Goal: Task Accomplishment & Management: Manage account settings

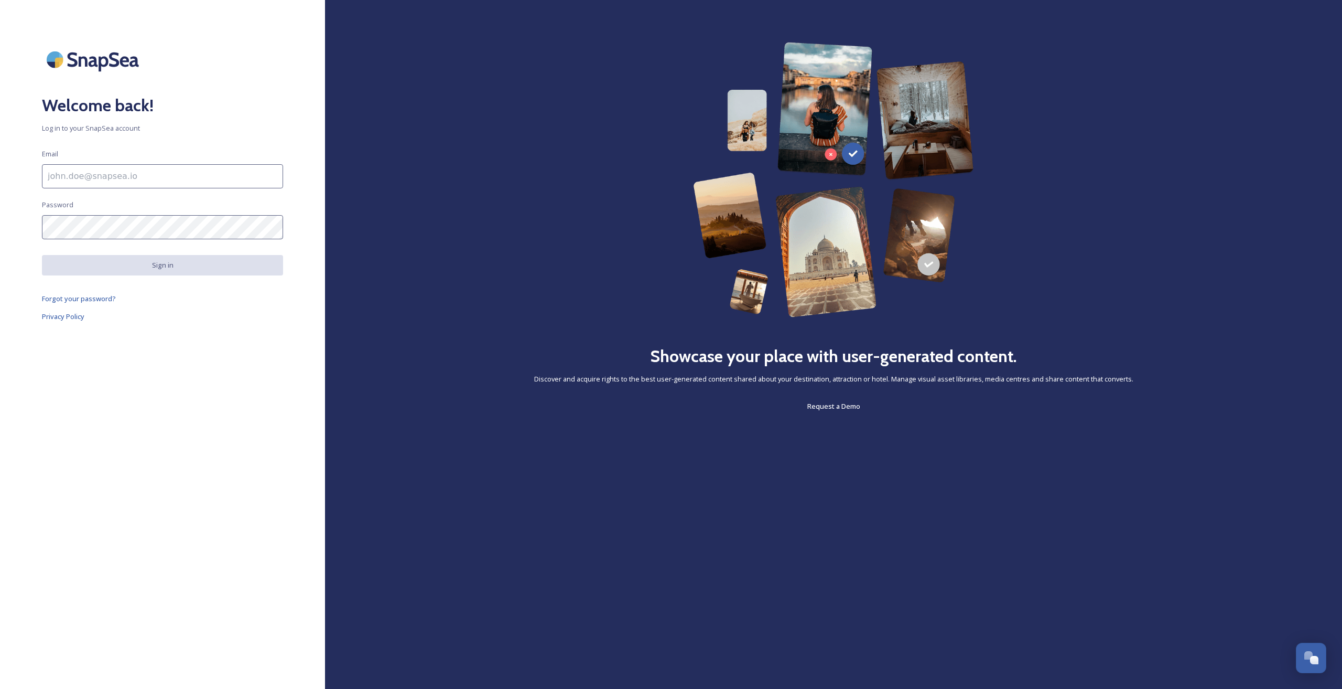
click at [84, 170] on input at bounding box center [162, 176] width 241 height 24
type input "josh.carter@gotoplaces.co.uk"
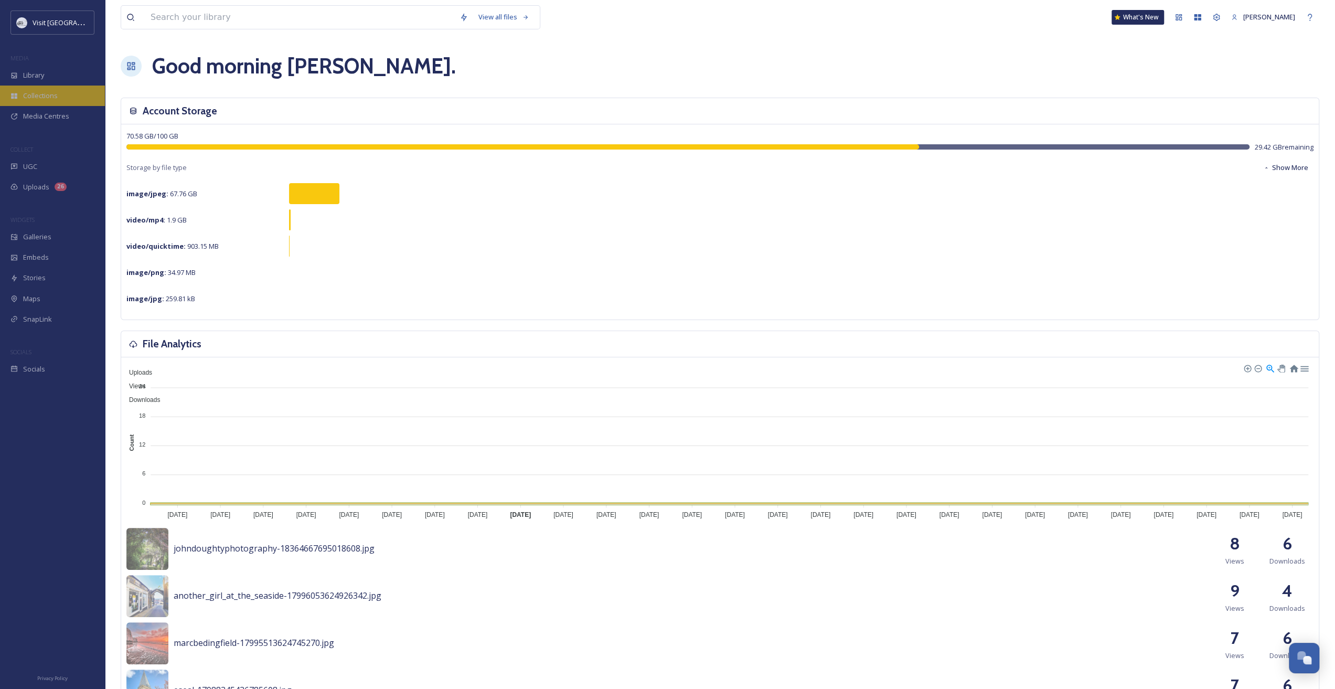
click at [59, 91] on div "Collections" at bounding box center [52, 95] width 105 height 20
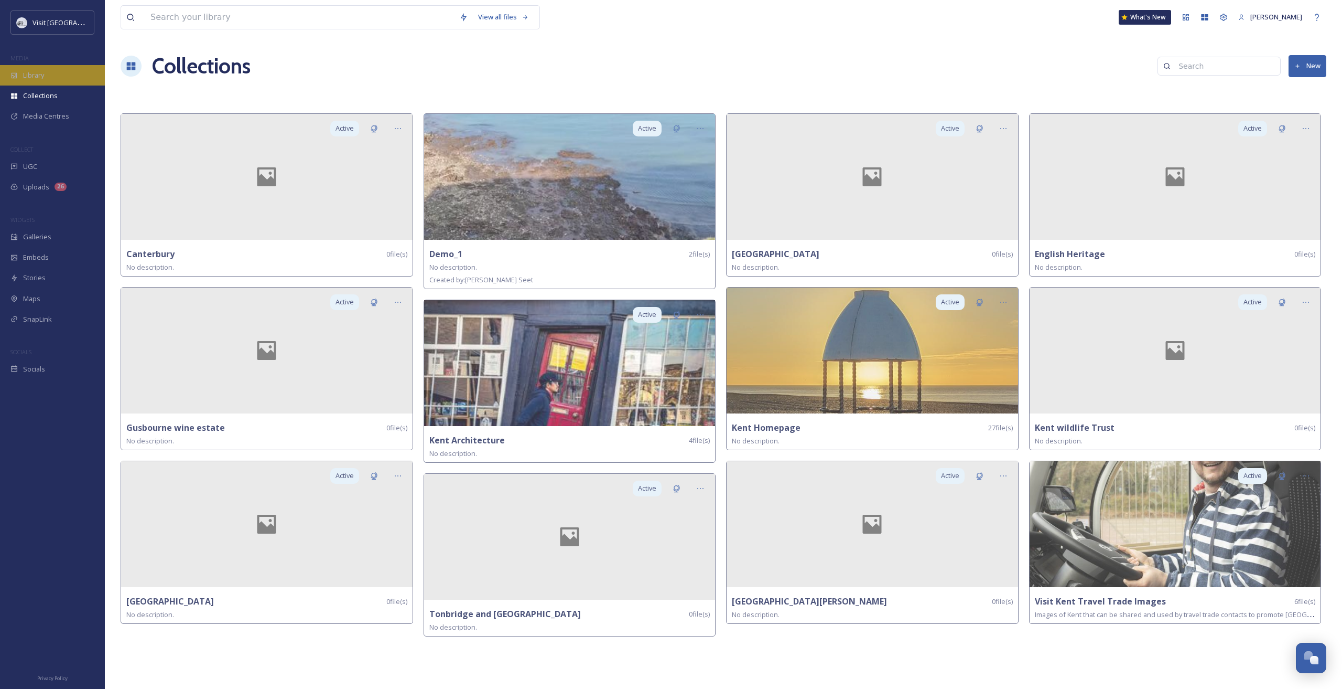
click at [24, 76] on span "Library" at bounding box center [33, 75] width 21 height 10
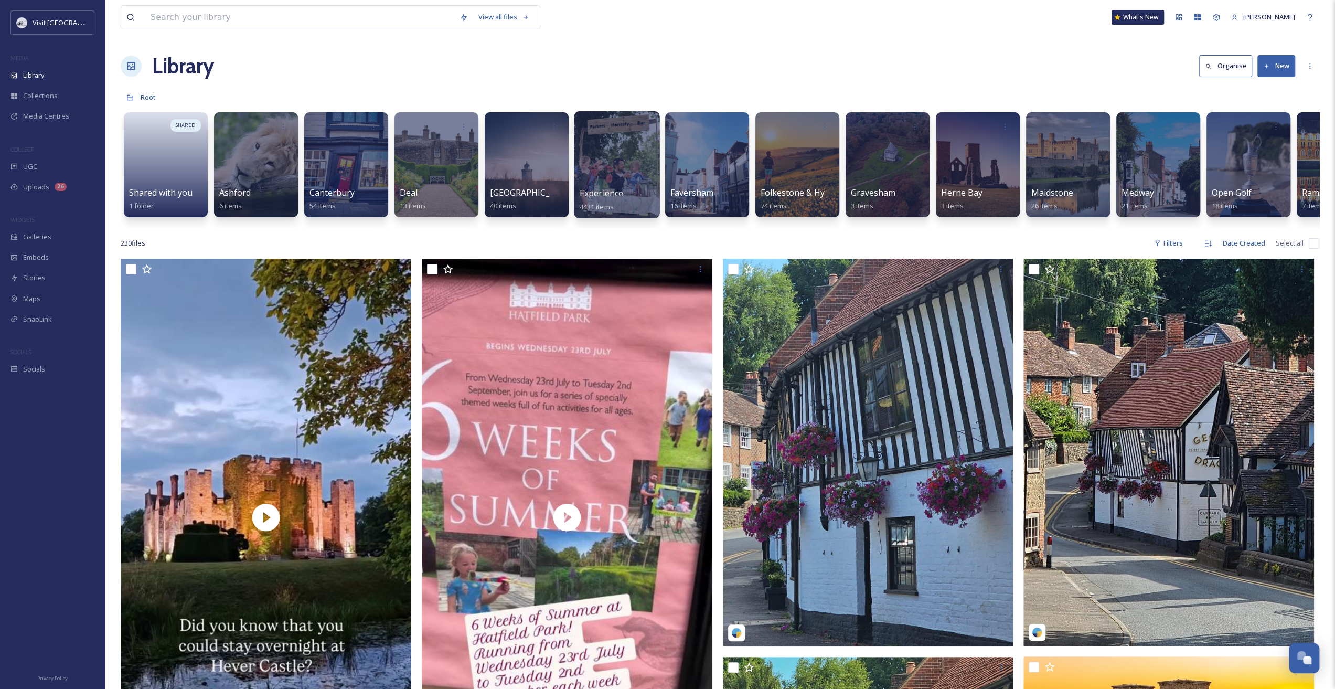
click at [599, 185] on div at bounding box center [616, 164] width 85 height 107
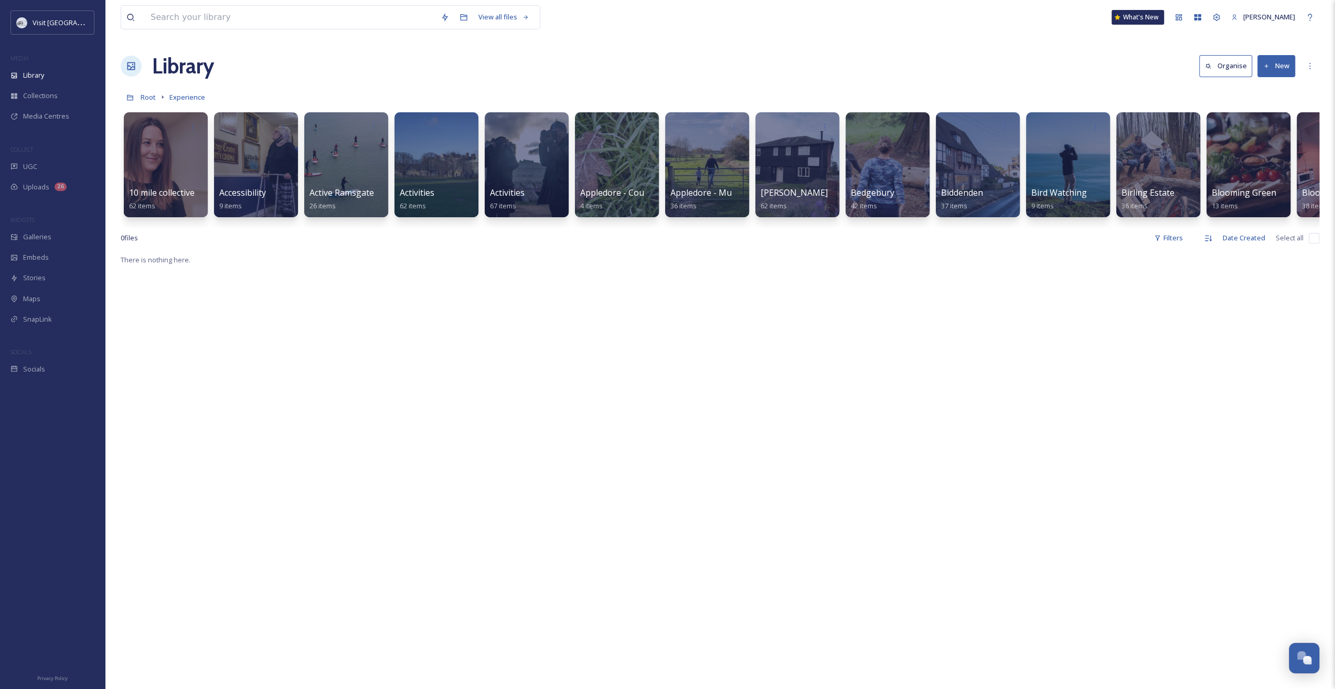
scroll to position [0, 1748]
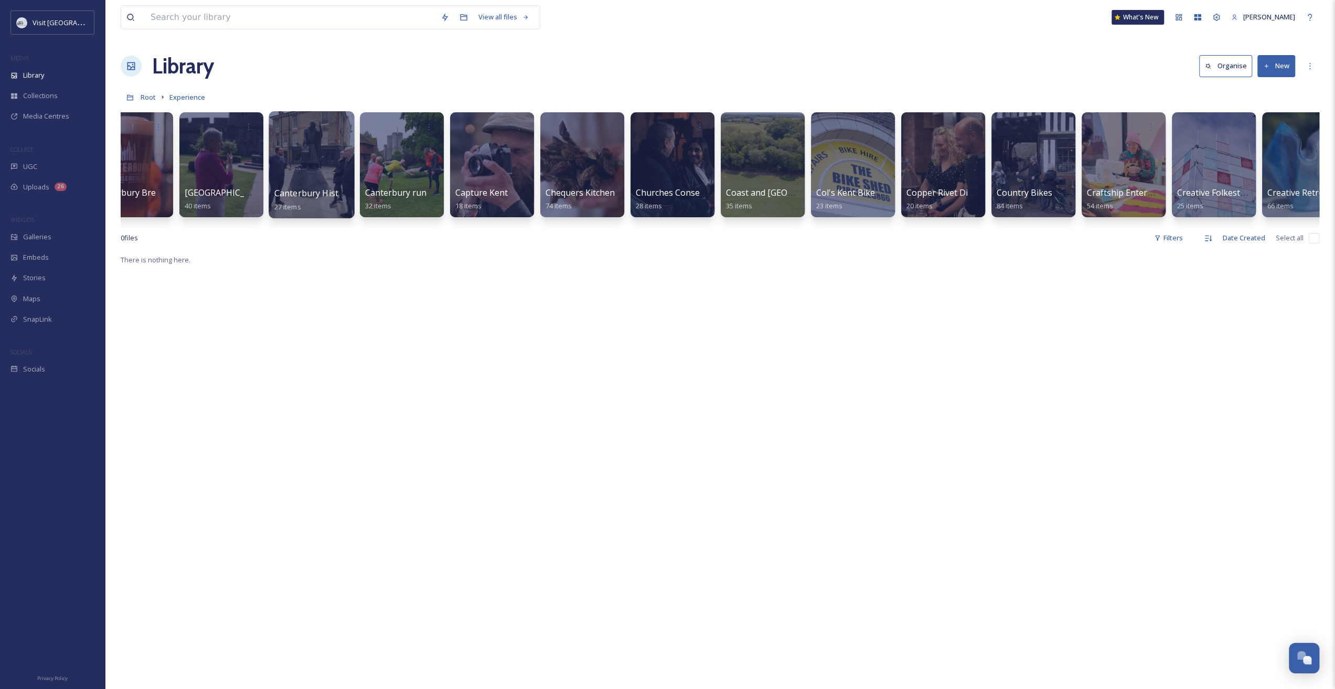
click at [301, 178] on div at bounding box center [310, 164] width 85 height 107
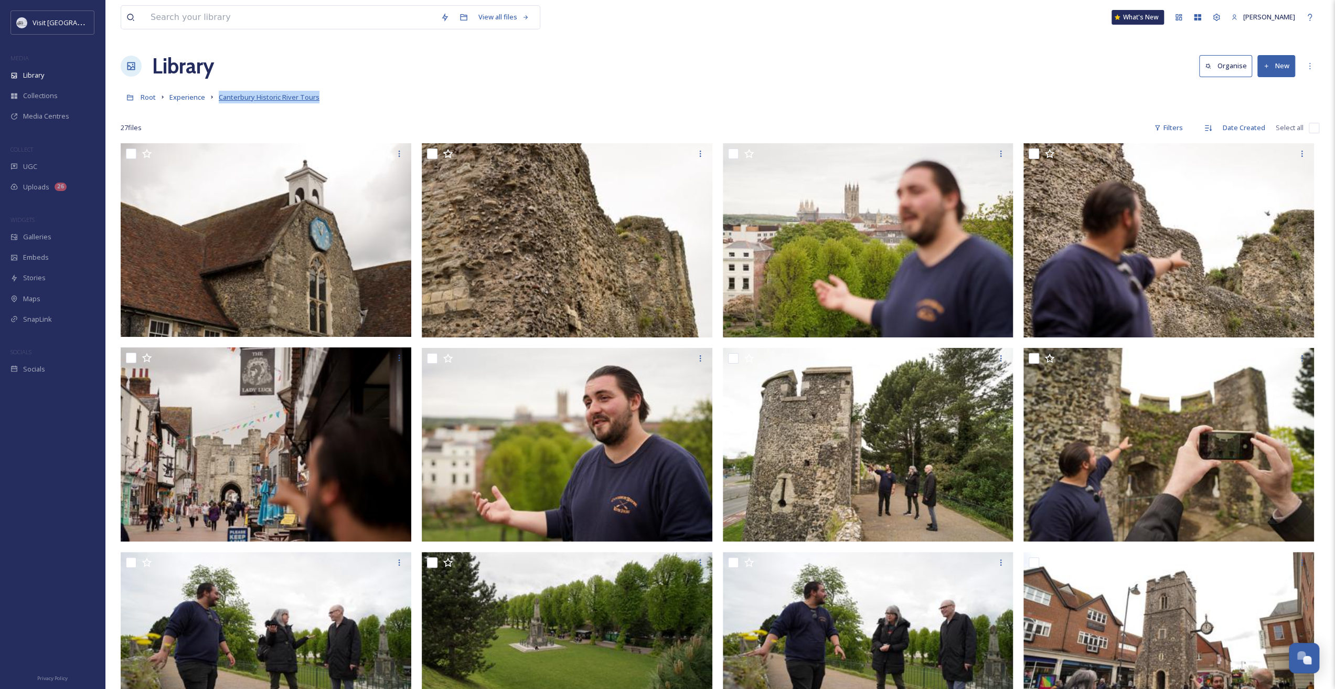
drag, startPoint x: 332, startPoint y: 96, endPoint x: 219, endPoint y: 98, distance: 112.8
click at [219, 98] on div "Root Experience Canterbury Historic River Tours" at bounding box center [720, 97] width 1198 height 20
click at [565, 94] on div "Root Experience Canterbury Historic River Tours" at bounding box center [720, 97] width 1198 height 20
click at [1315, 72] on div "More Options" at bounding box center [1309, 66] width 19 height 19
drag, startPoint x: 1142, startPoint y: 78, endPoint x: 1149, endPoint y: 82, distance: 8.0
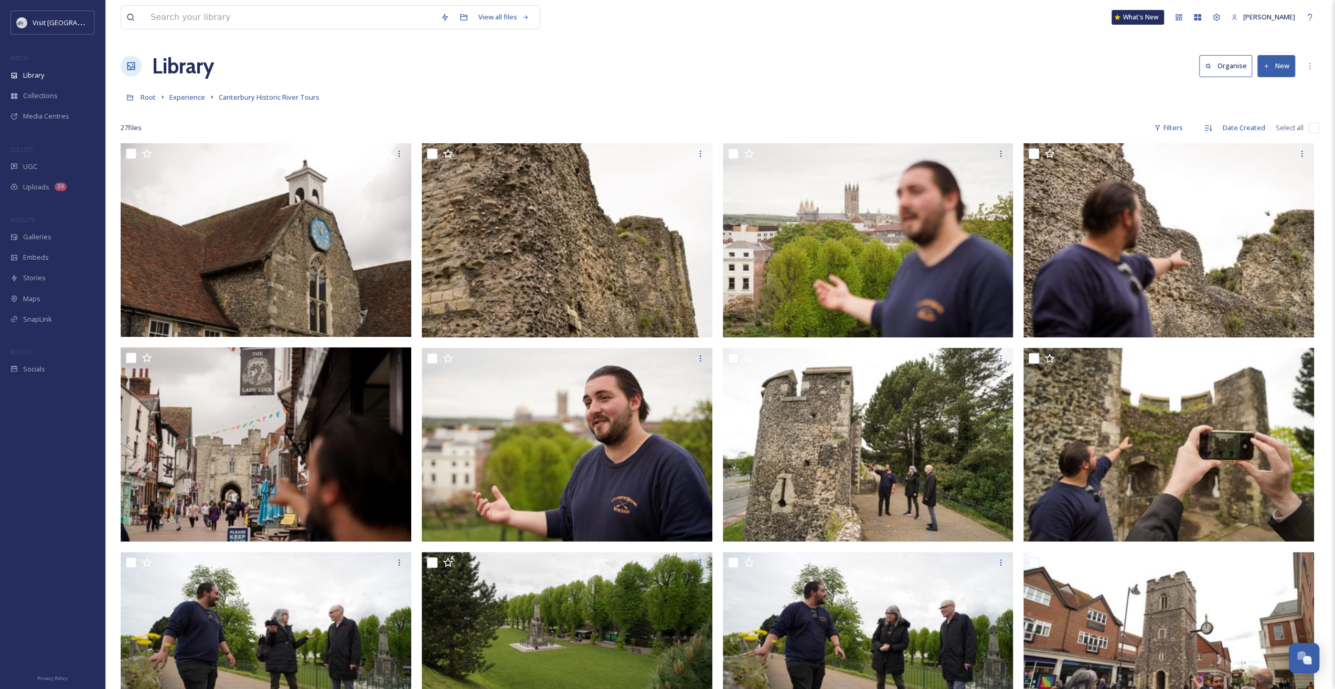
click at [1142, 78] on div "Library Organise New" at bounding box center [720, 65] width 1198 height 31
click at [175, 99] on span "Experience" at bounding box center [187, 96] width 36 height 9
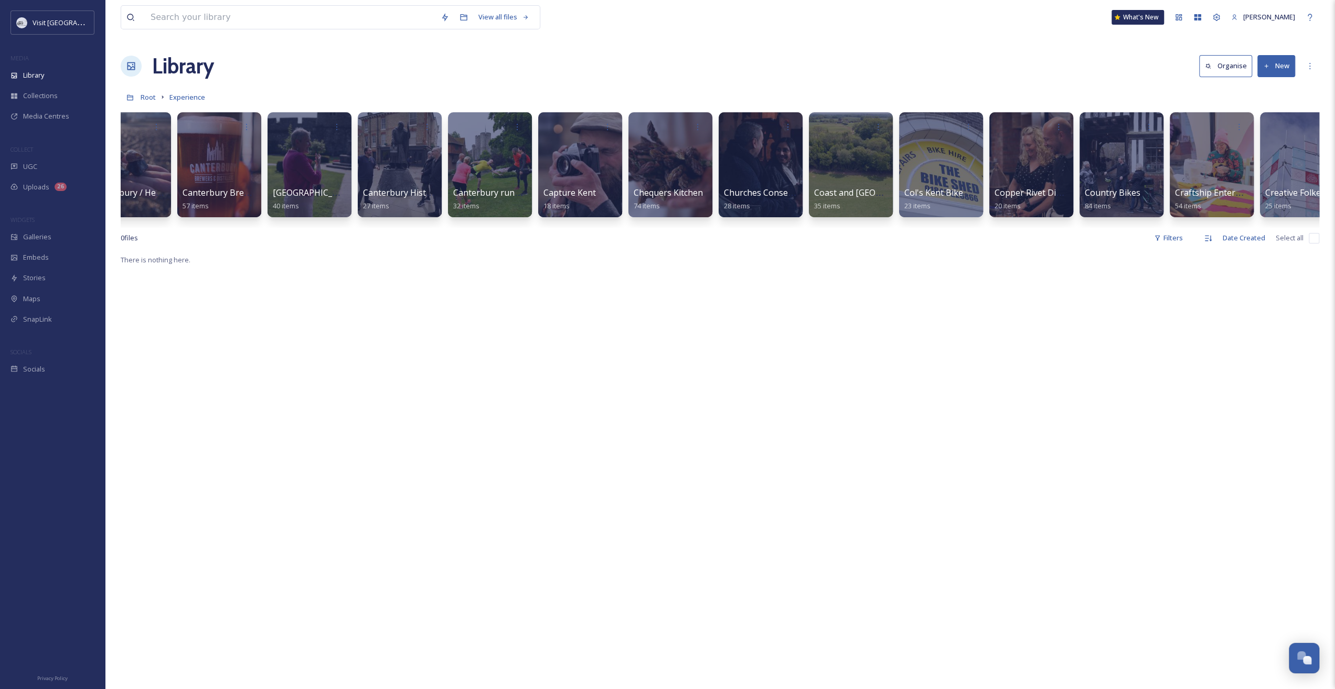
scroll to position [0, 1637]
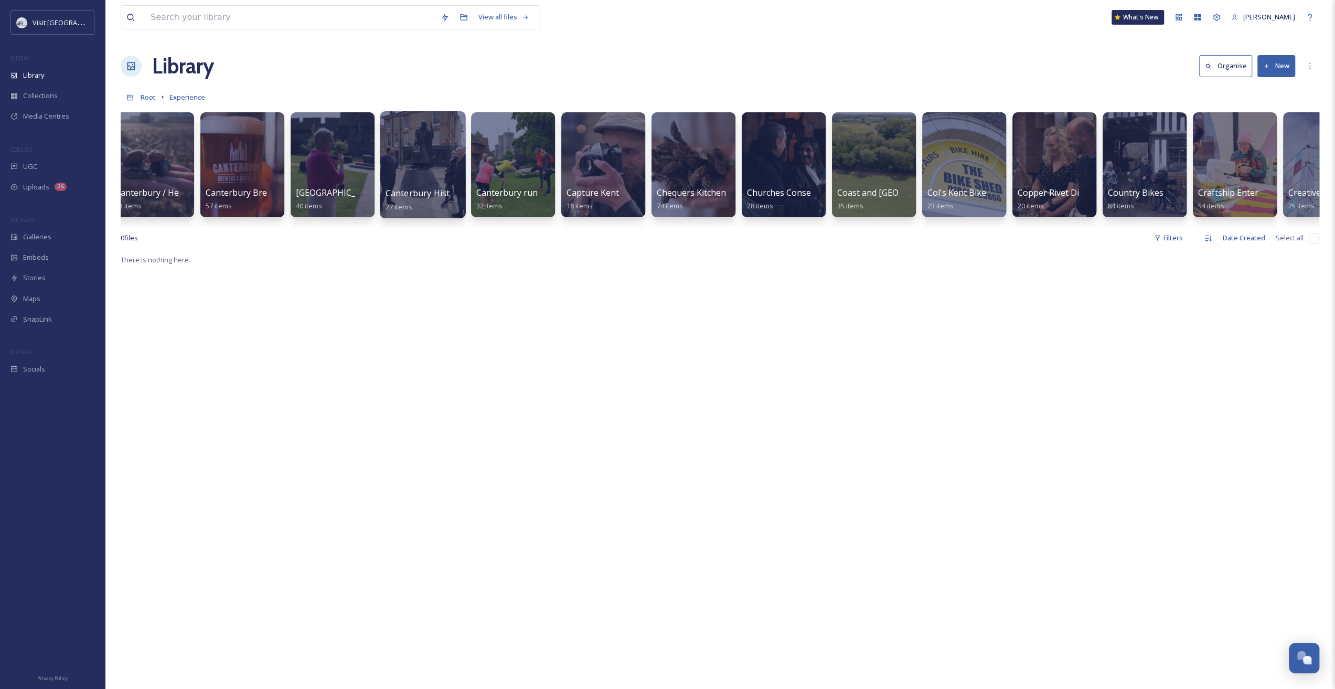
click at [426, 181] on div at bounding box center [422, 164] width 85 height 107
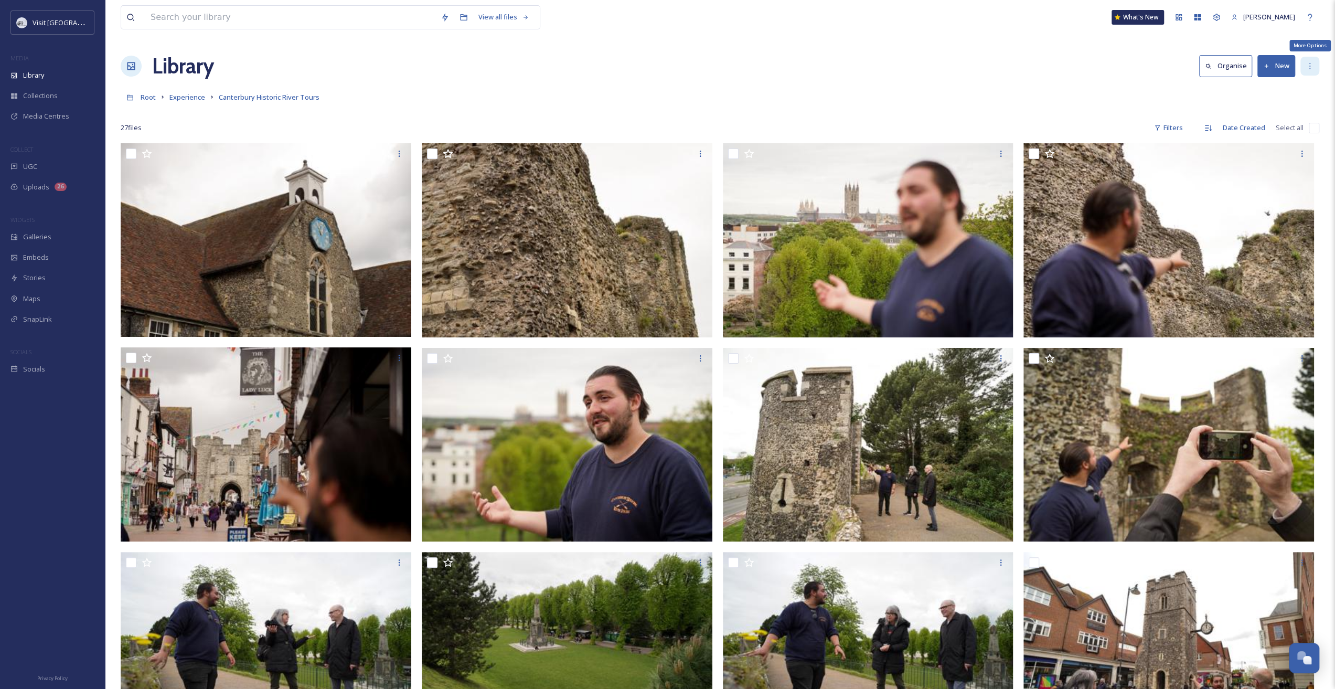
click at [1305, 62] on icon at bounding box center [1309, 66] width 8 height 8
click at [1124, 102] on div "Root Experience Canterbury Historic River Tours" at bounding box center [720, 97] width 1198 height 20
click at [1315, 123] on input "checkbox" at bounding box center [1313, 128] width 10 height 10
checkbox input "true"
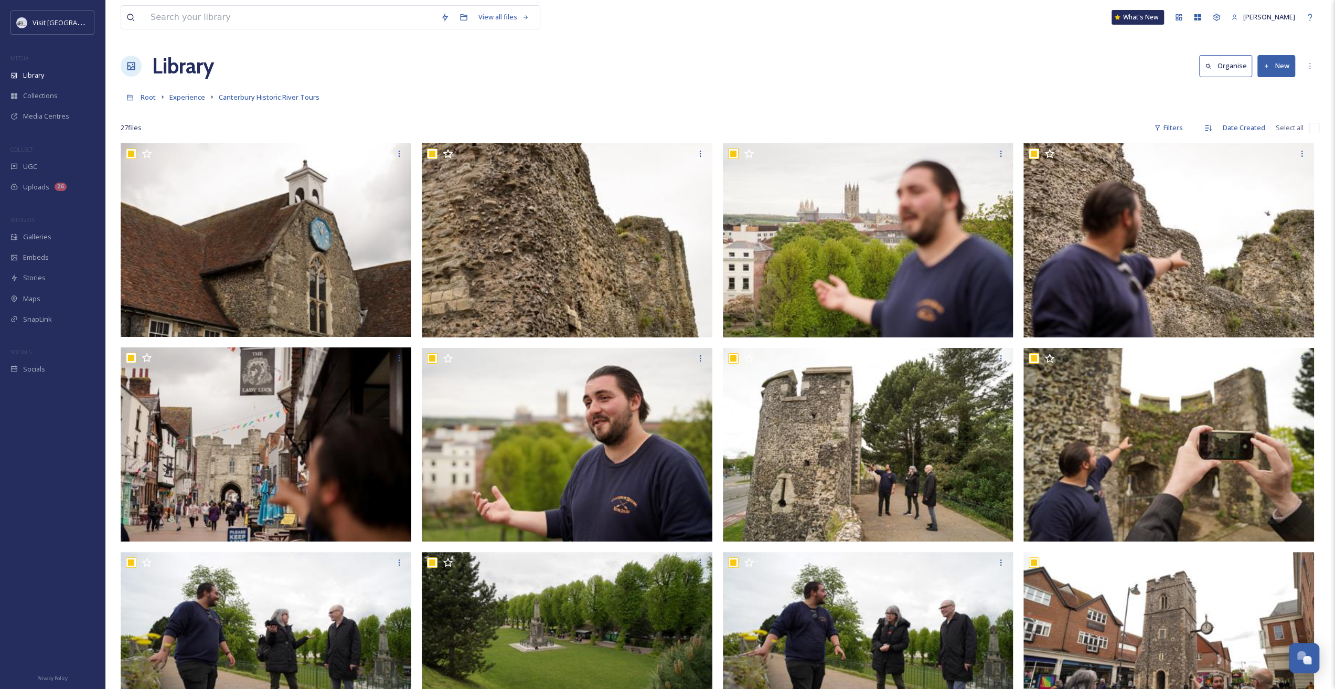
checkbox input "true"
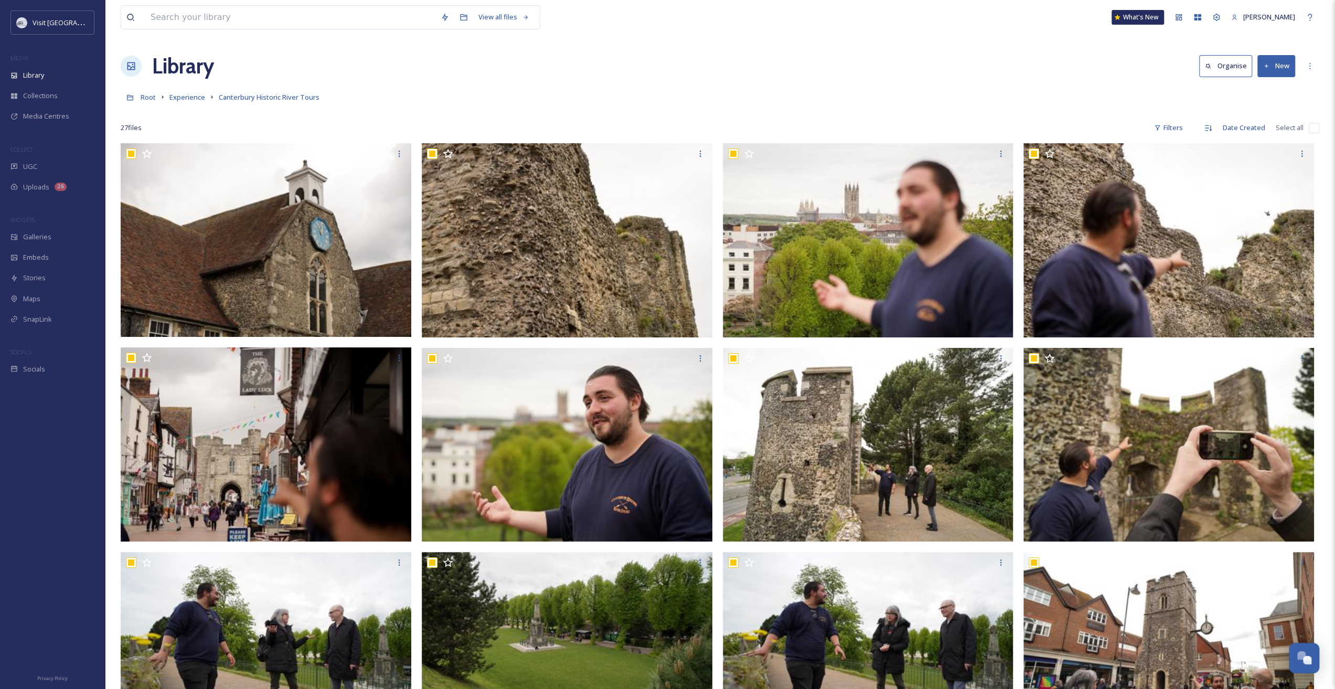
checkbox input "true"
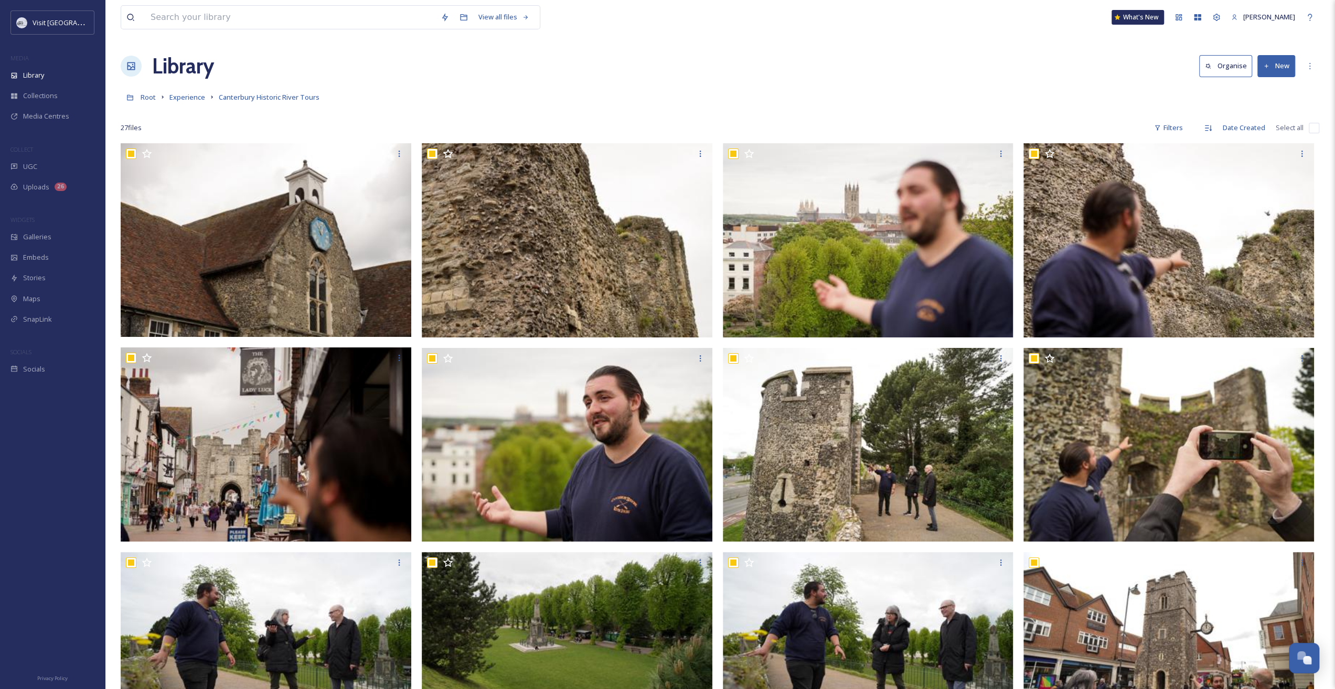
checkbox input "true"
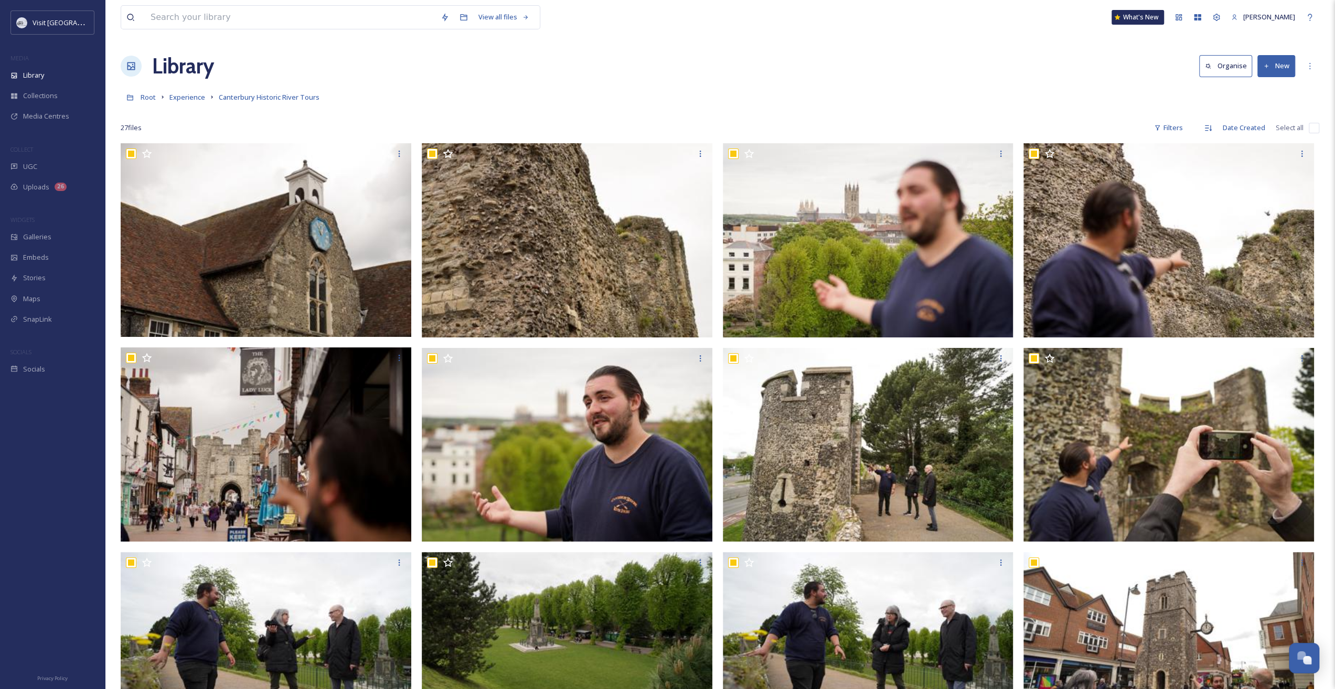
checkbox input "true"
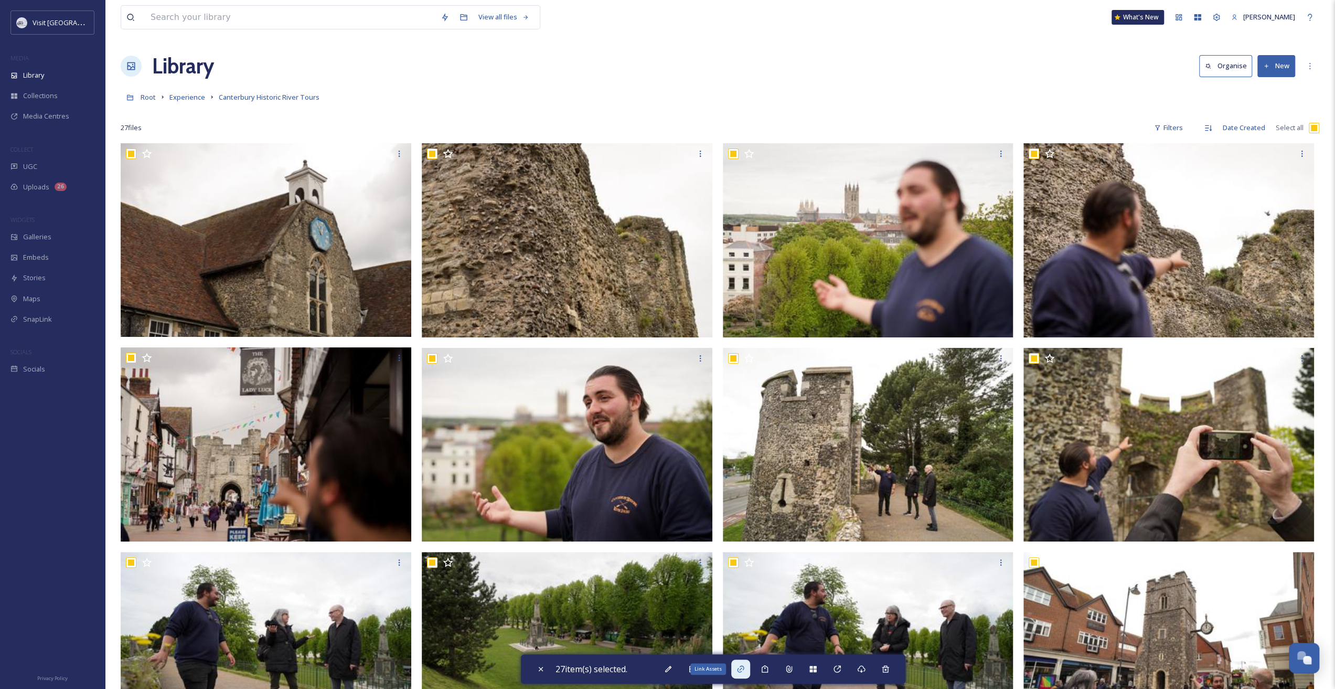
click at [734, 672] on div "Link Assets" at bounding box center [740, 668] width 19 height 19
checkbox input "false"
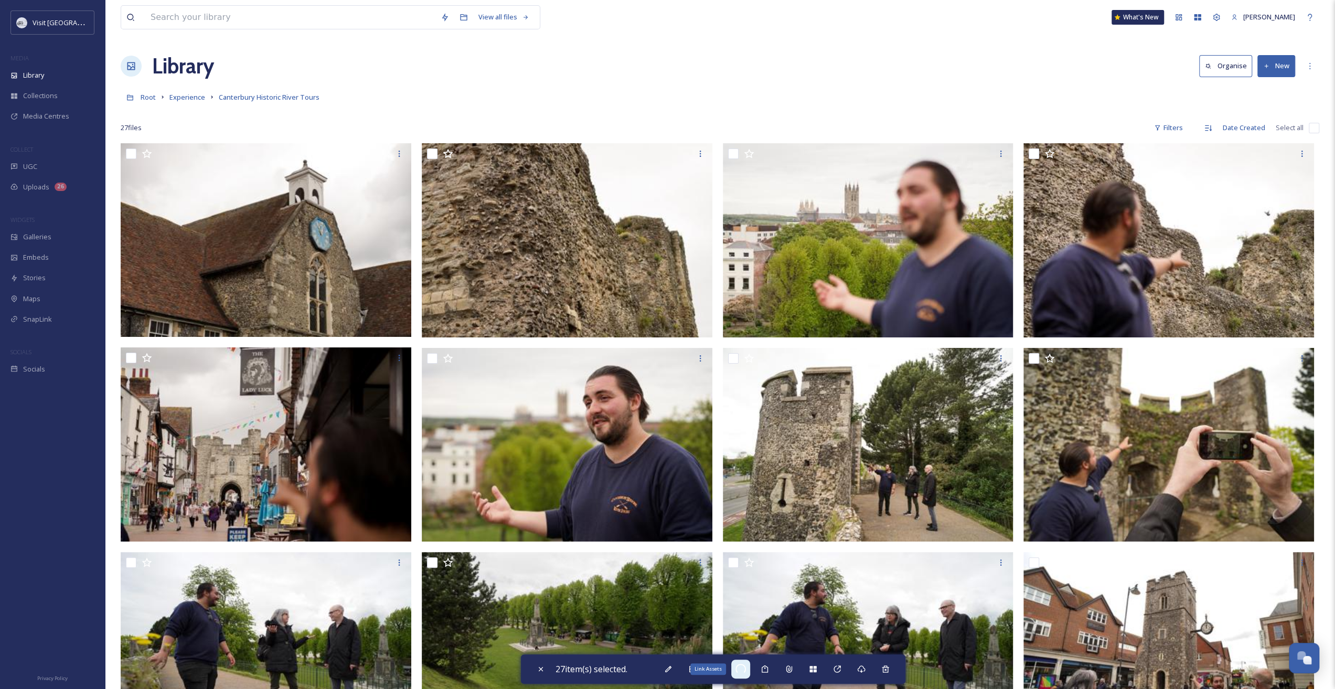
checkbox input "false"
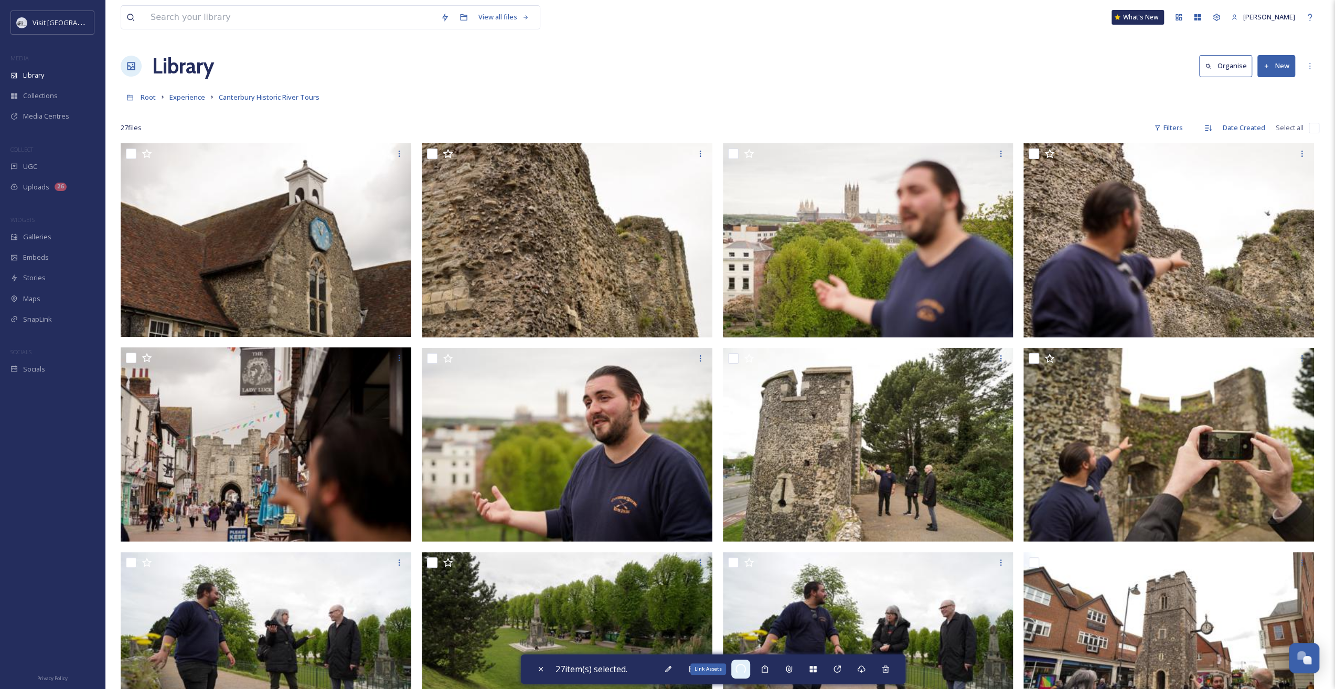
checkbox input "false"
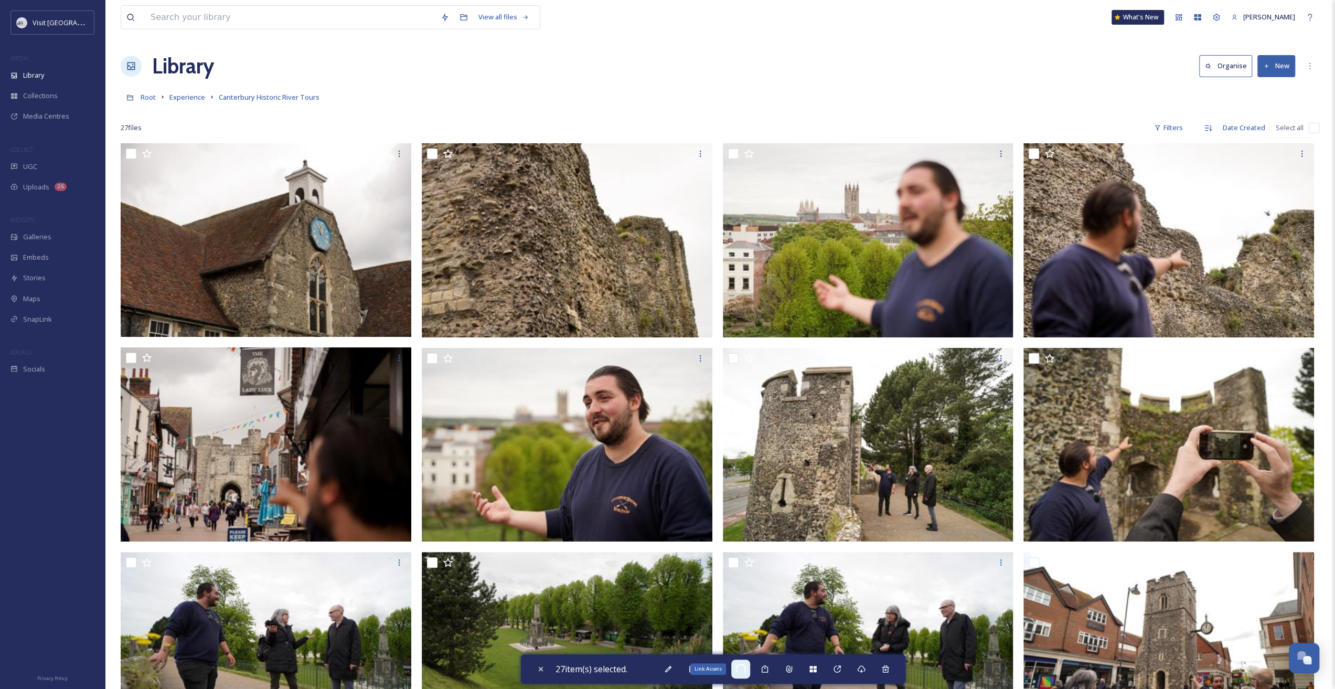
checkbox input "false"
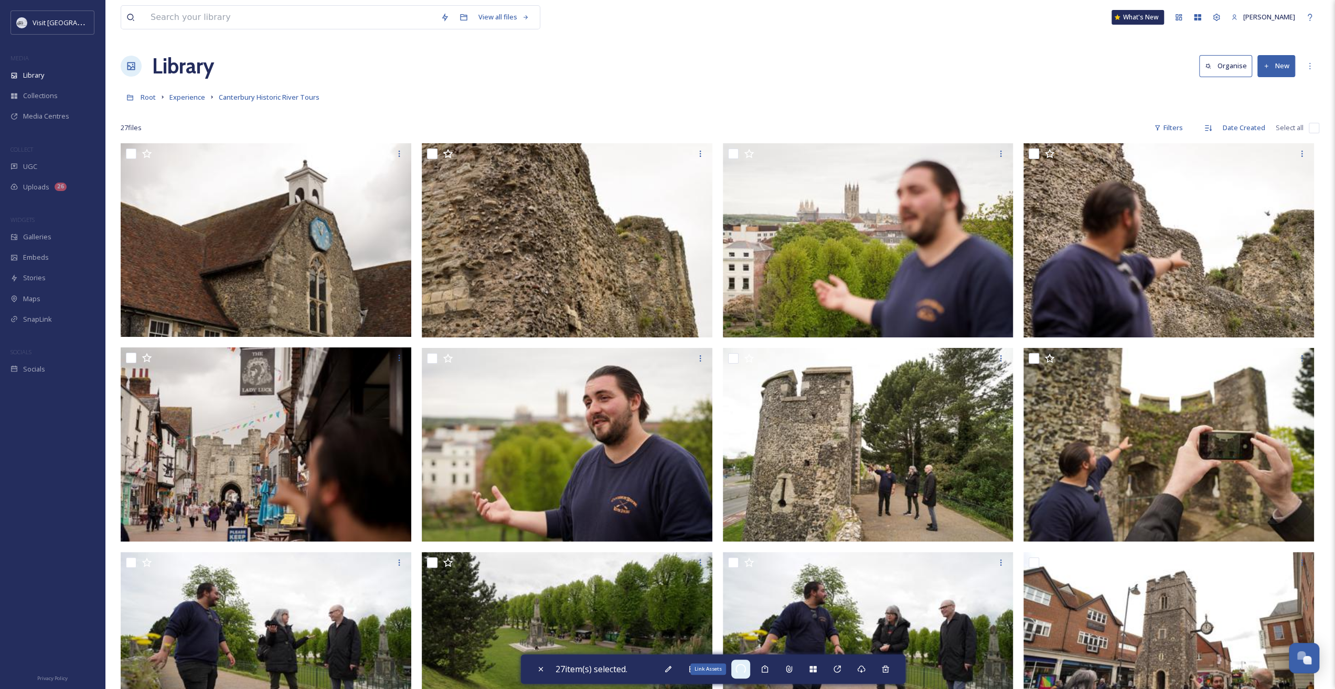
checkbox input "false"
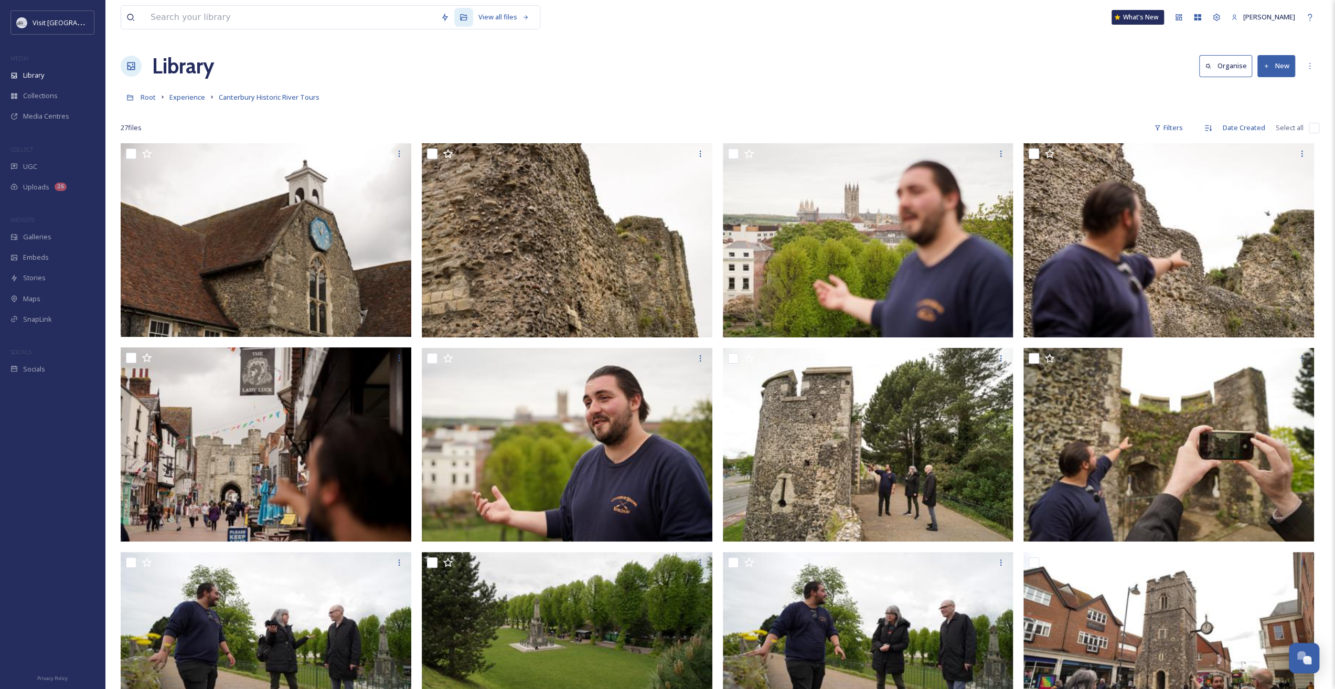
click at [998, 94] on div "Root Experience Canterbury Historic River Tours" at bounding box center [720, 97] width 1198 height 20
click at [1316, 67] on div "More Options" at bounding box center [1309, 66] width 19 height 19
click at [1124, 97] on div "Root Experience Canterbury Historic River Tours" at bounding box center [720, 97] width 1198 height 20
click at [1313, 124] on input "checkbox" at bounding box center [1313, 128] width 10 height 10
checkbox input "true"
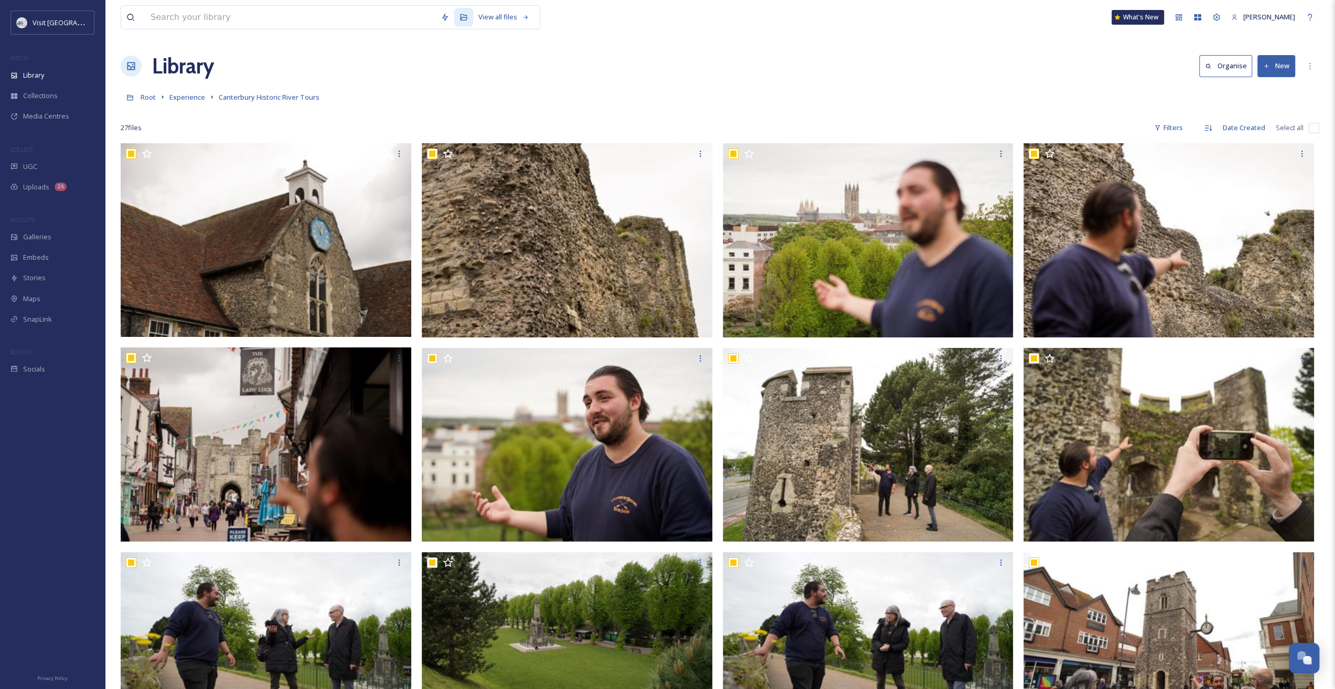
checkbox input "true"
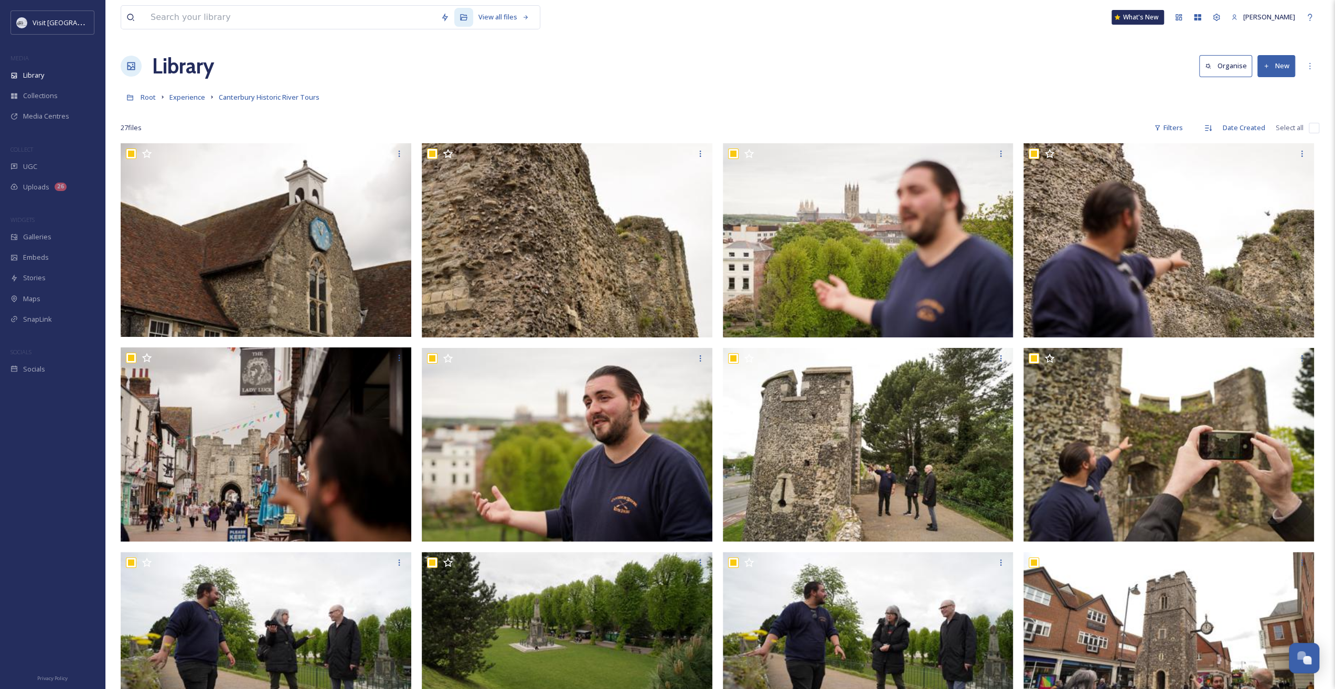
checkbox input "true"
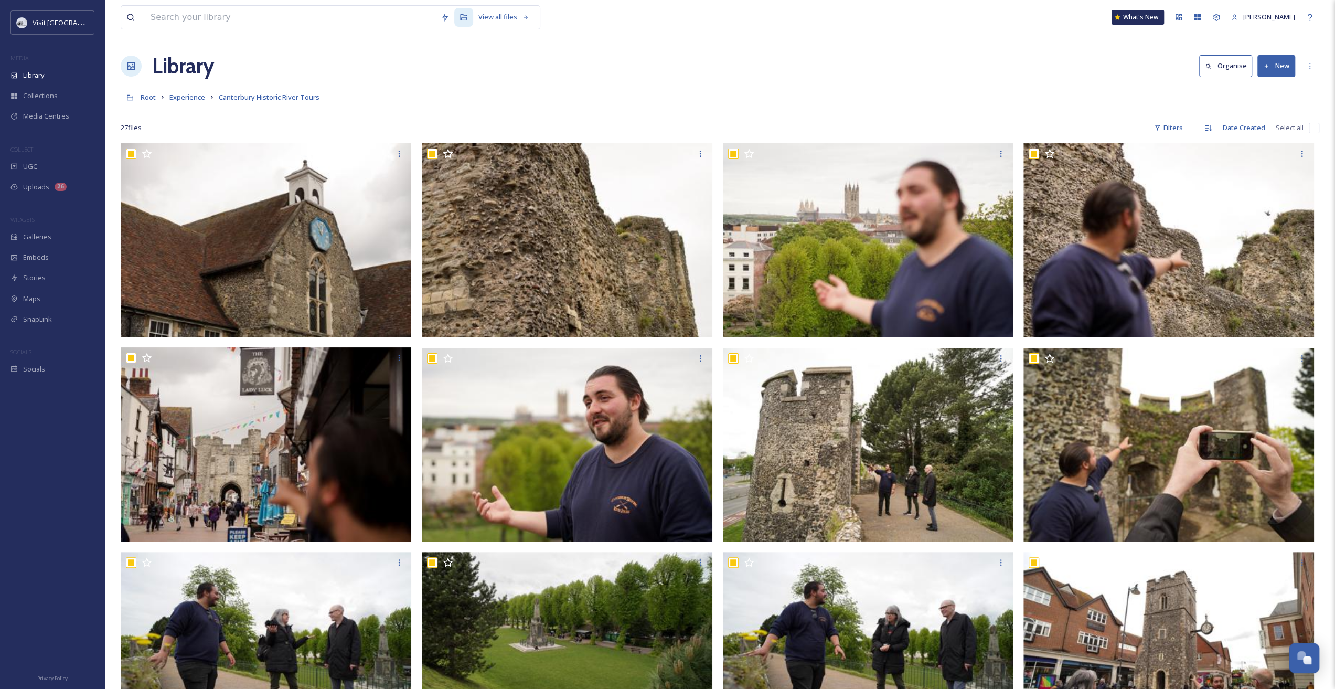
checkbox input "true"
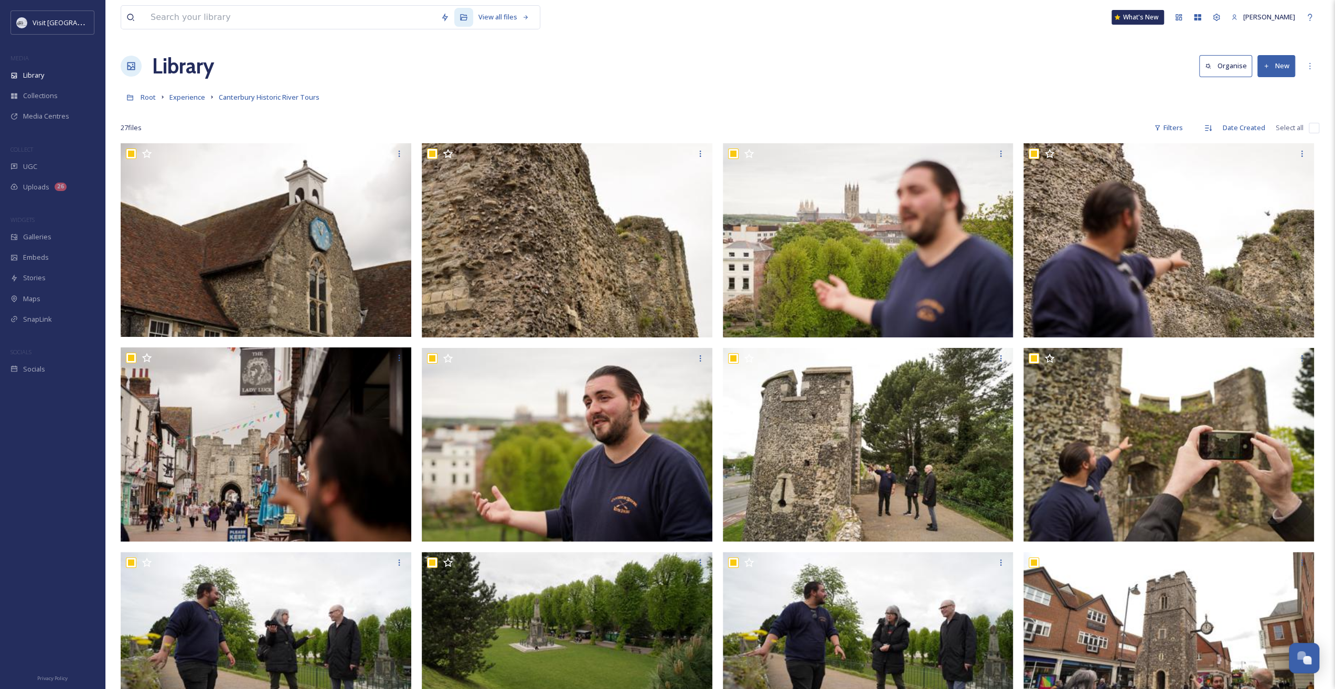
checkbox input "true"
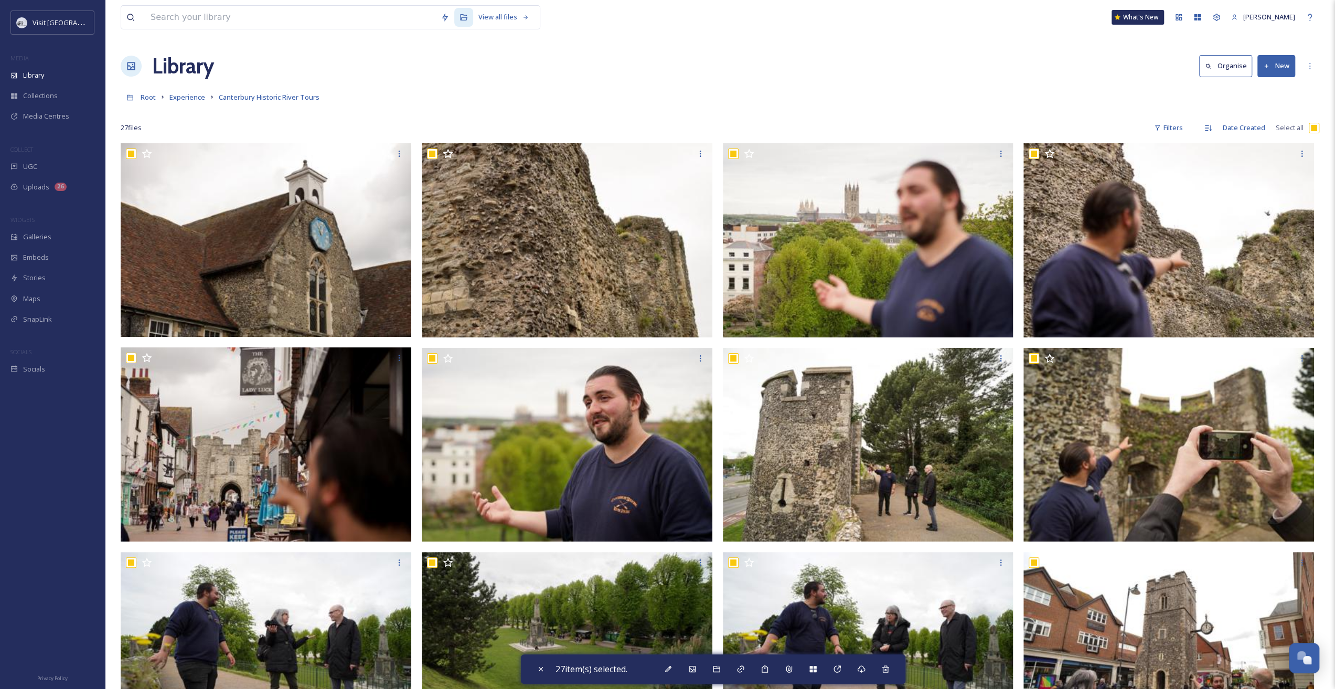
click at [1315, 125] on input "checkbox" at bounding box center [1313, 128] width 10 height 10
checkbox input "false"
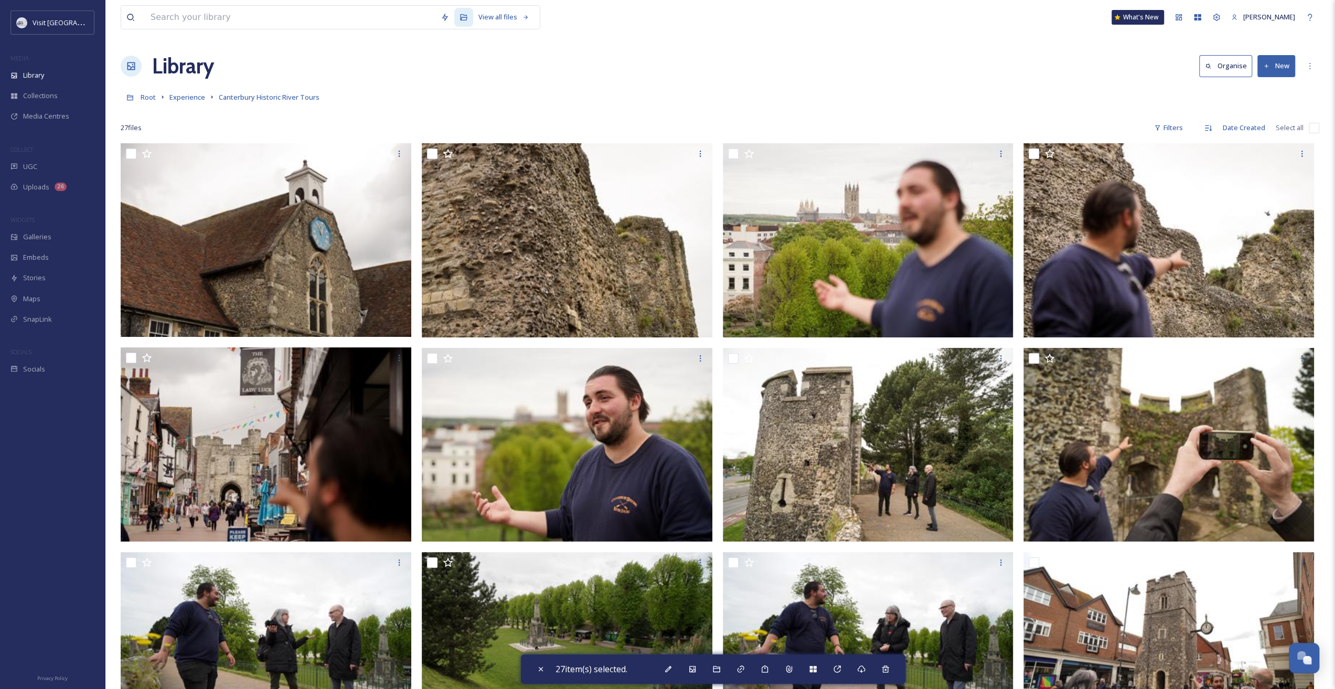
checkbox input "false"
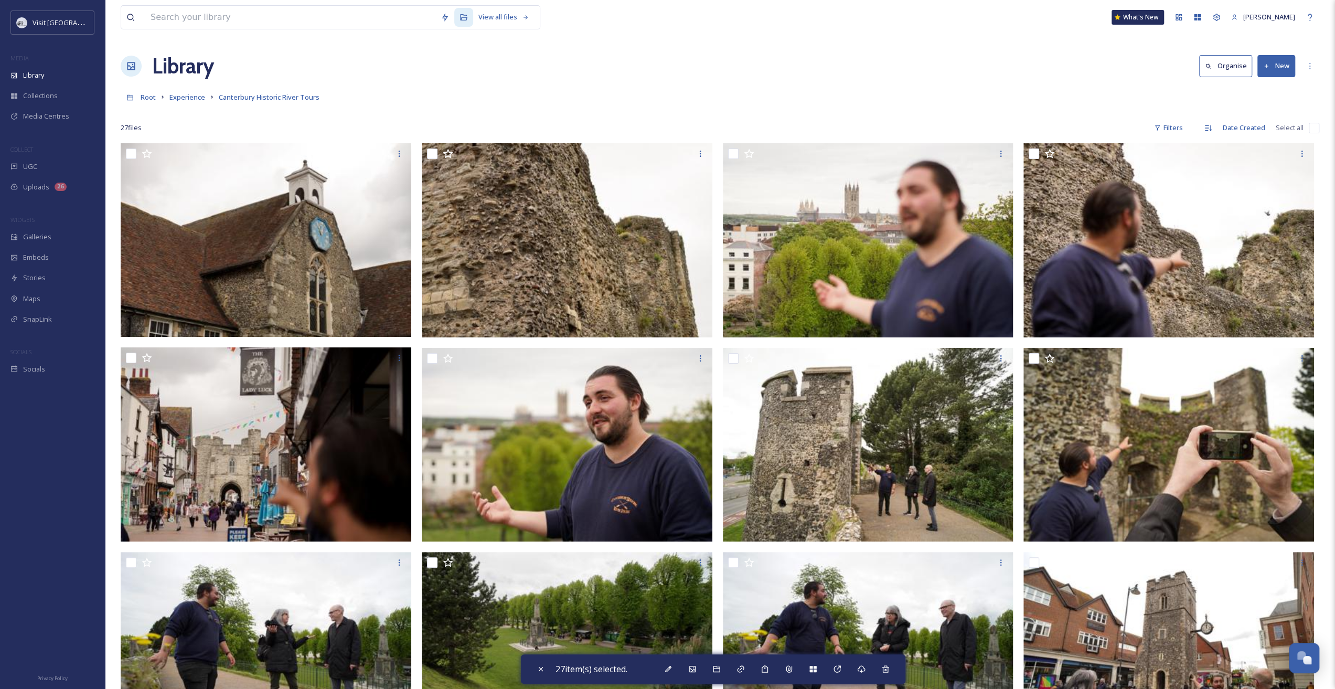
checkbox input "false"
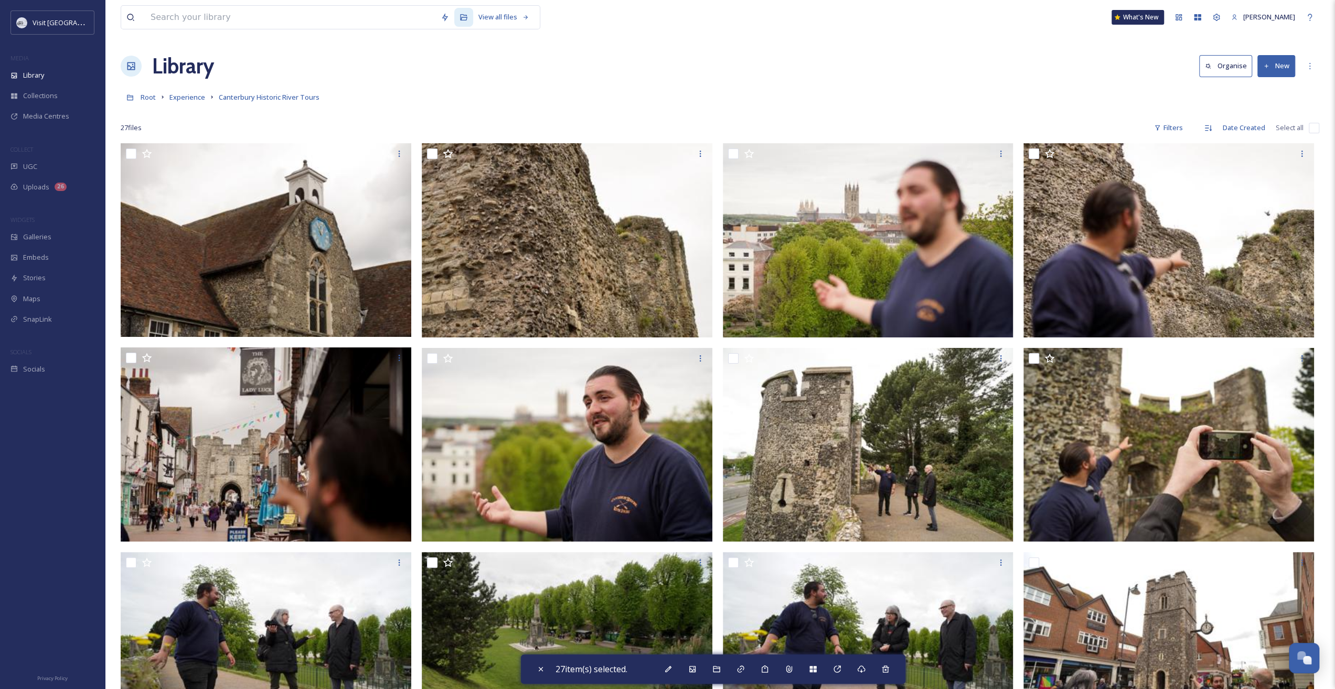
checkbox input "false"
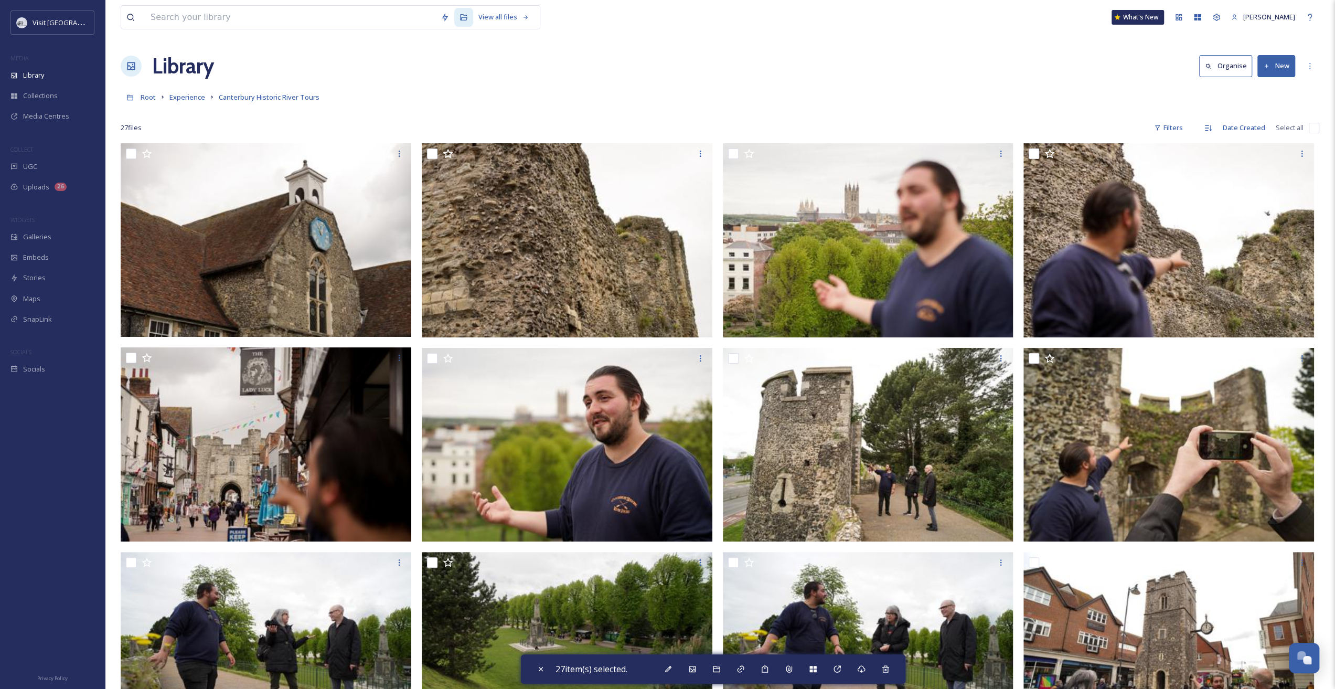
checkbox input "false"
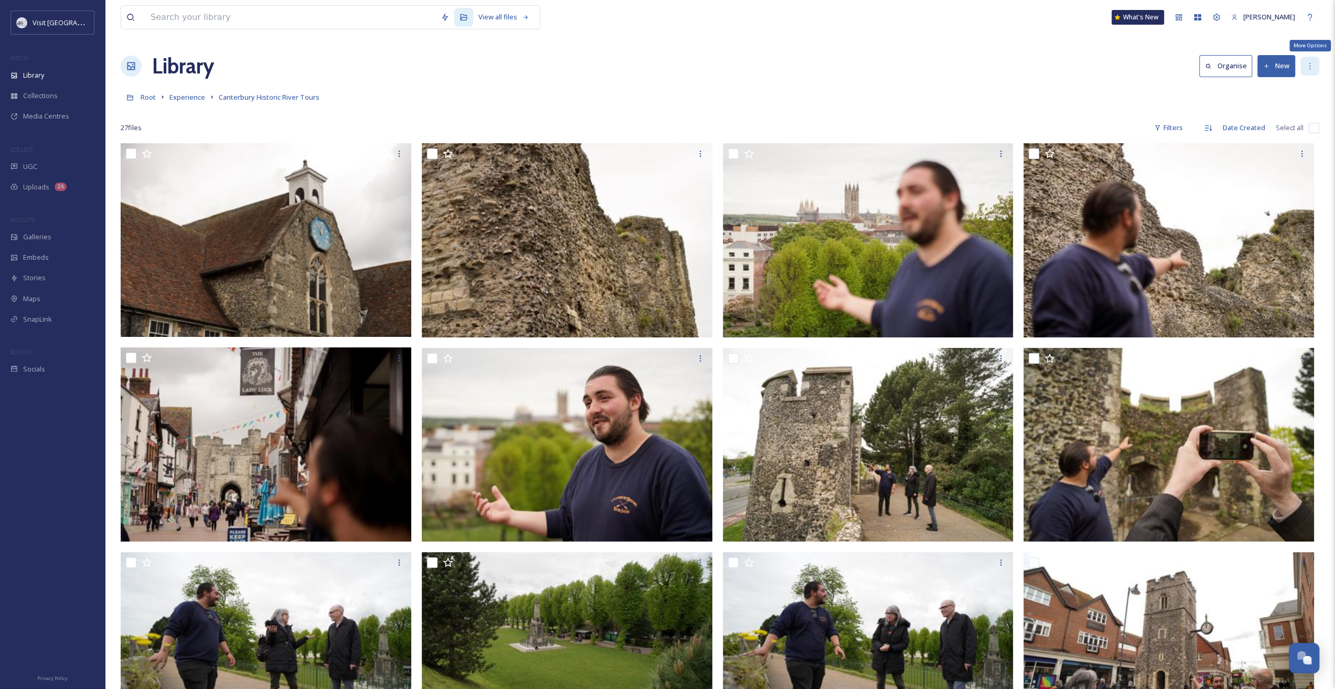
click at [1309, 66] on icon at bounding box center [1309, 66] width 1 height 6
click at [1097, 87] on div "Root Experience Canterbury Historic River Tours" at bounding box center [720, 97] width 1198 height 20
click at [1308, 126] on div "27 file s Filters Date Created Select all" at bounding box center [720, 127] width 1198 height 20
click at [1314, 130] on input "checkbox" at bounding box center [1313, 128] width 10 height 10
checkbox input "true"
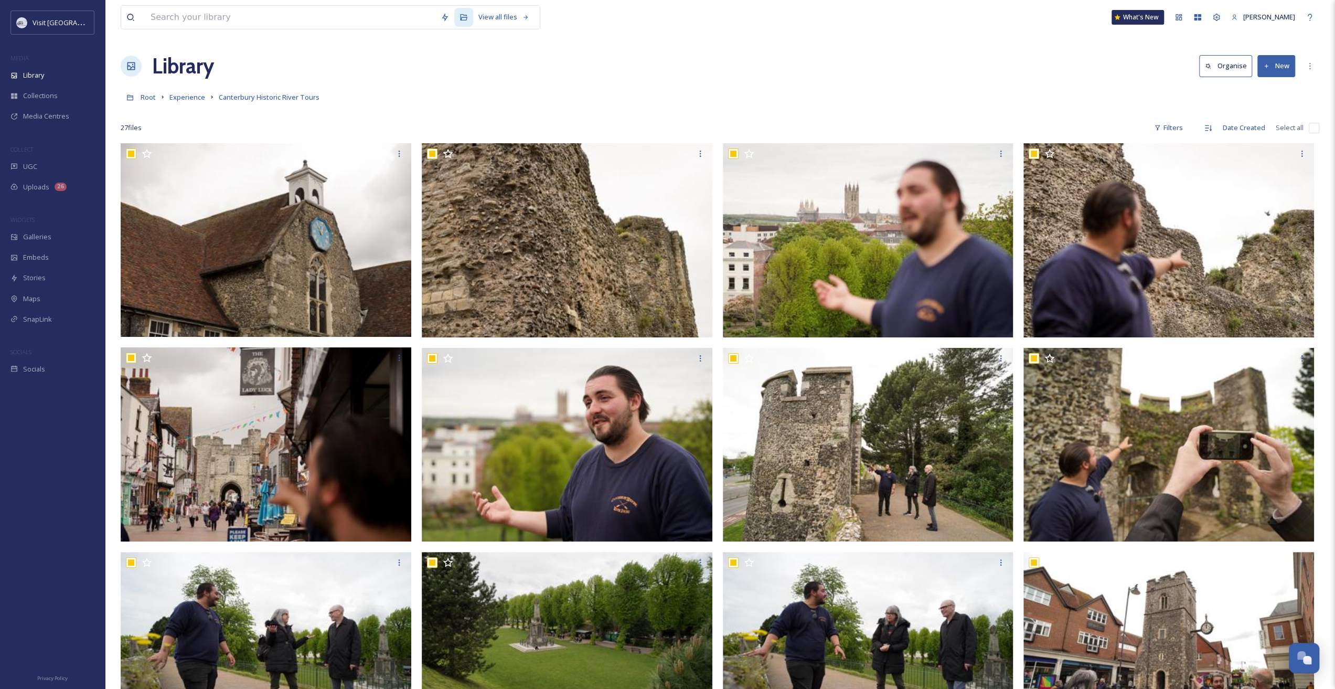
checkbox input "true"
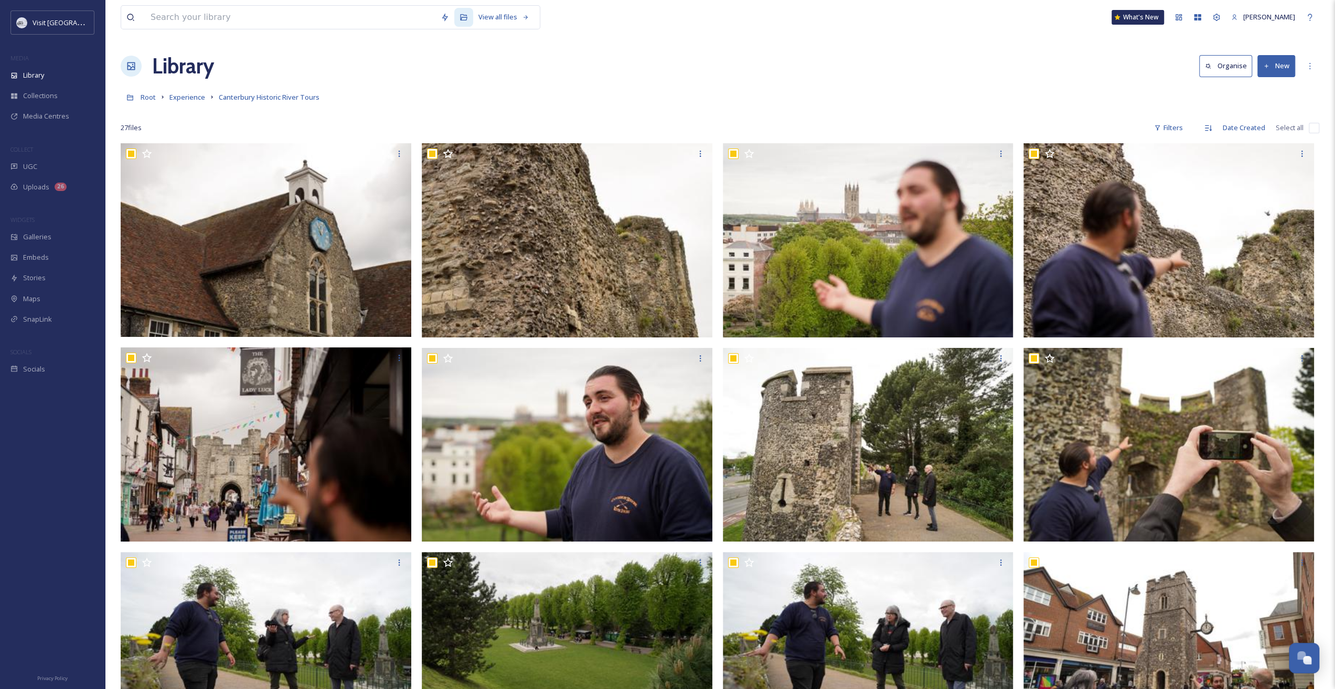
checkbox input "true"
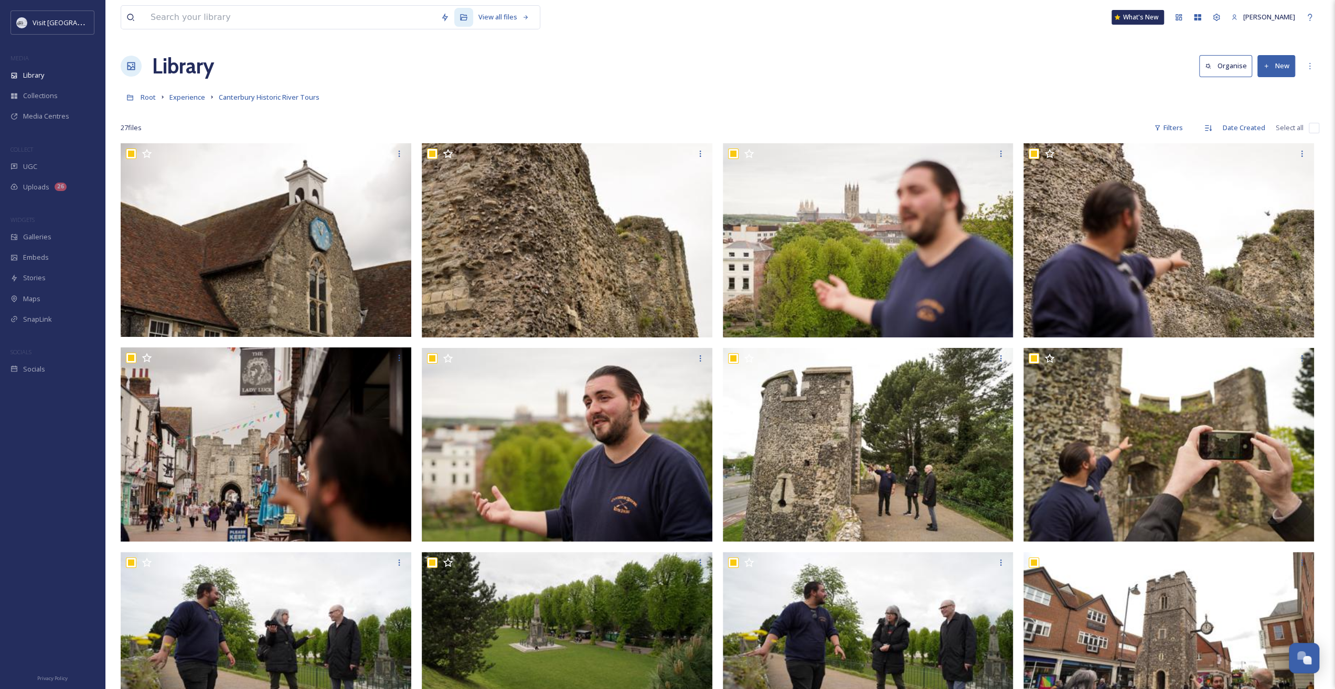
checkbox input "true"
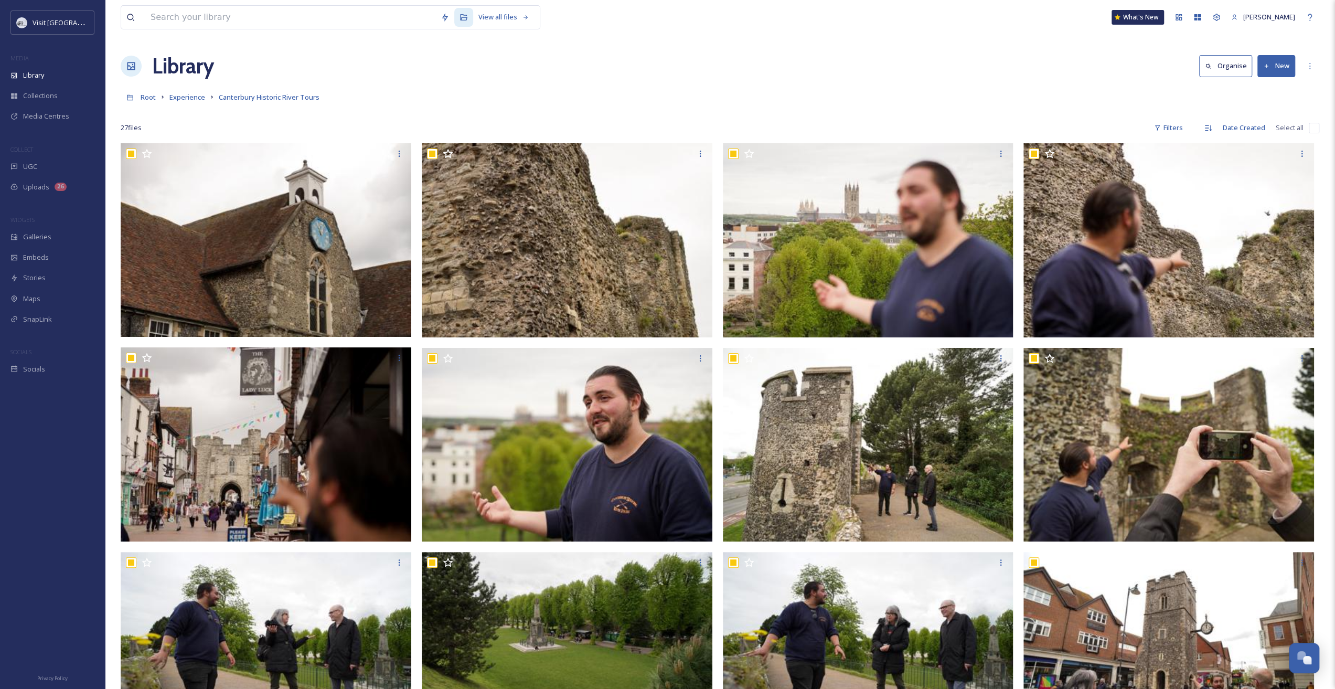
checkbox input "true"
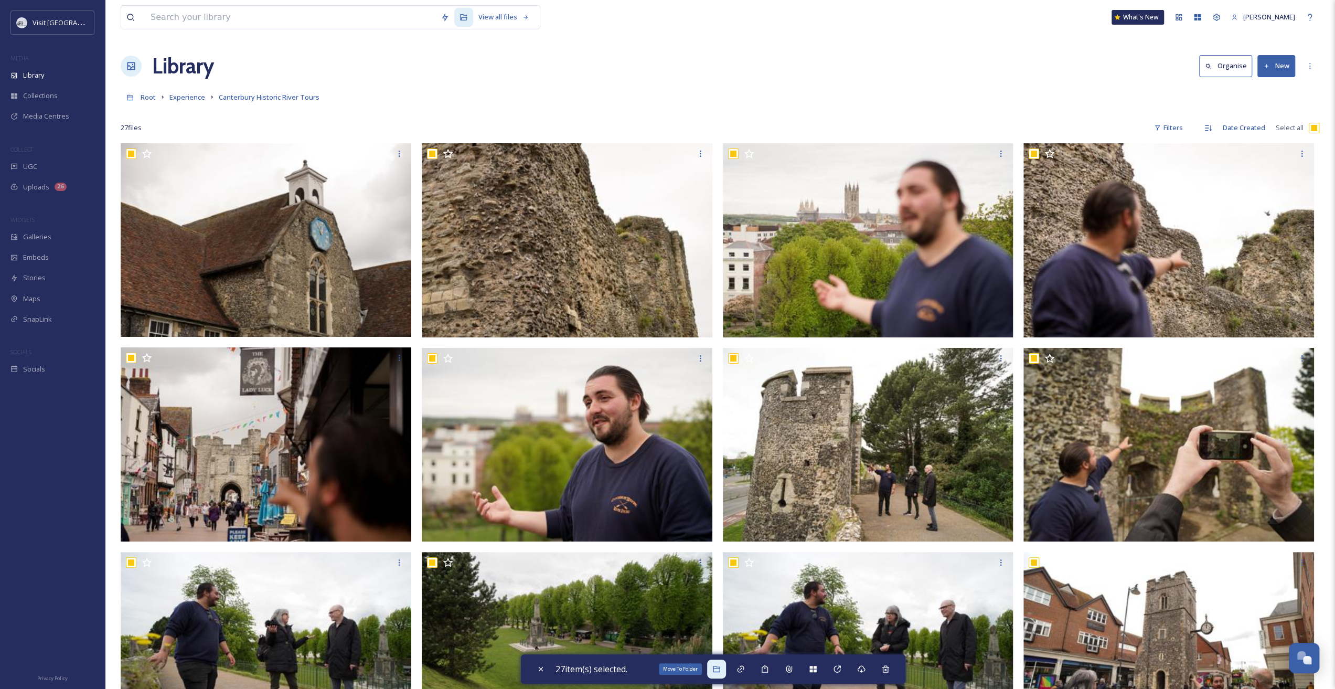
click at [719, 672] on icon at bounding box center [716, 668] width 7 height 6
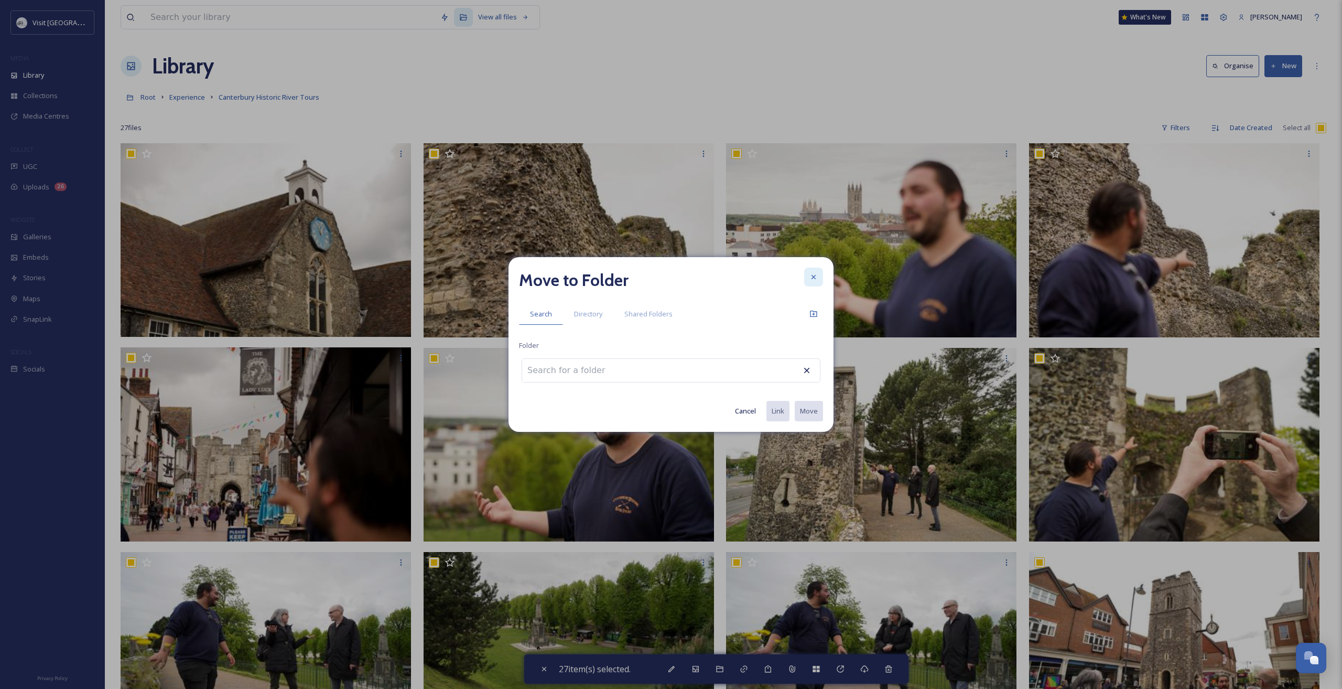
click at [816, 271] on div at bounding box center [813, 276] width 19 height 19
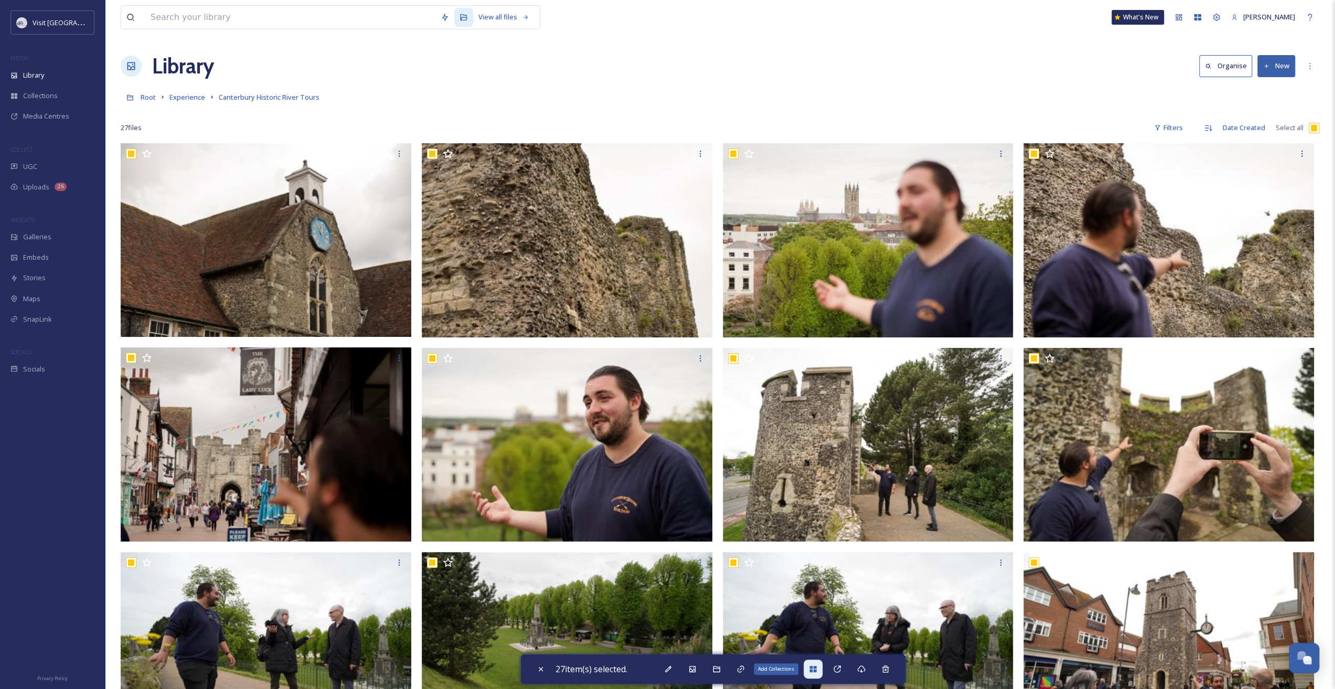
click at [816, 665] on icon at bounding box center [813, 668] width 8 height 8
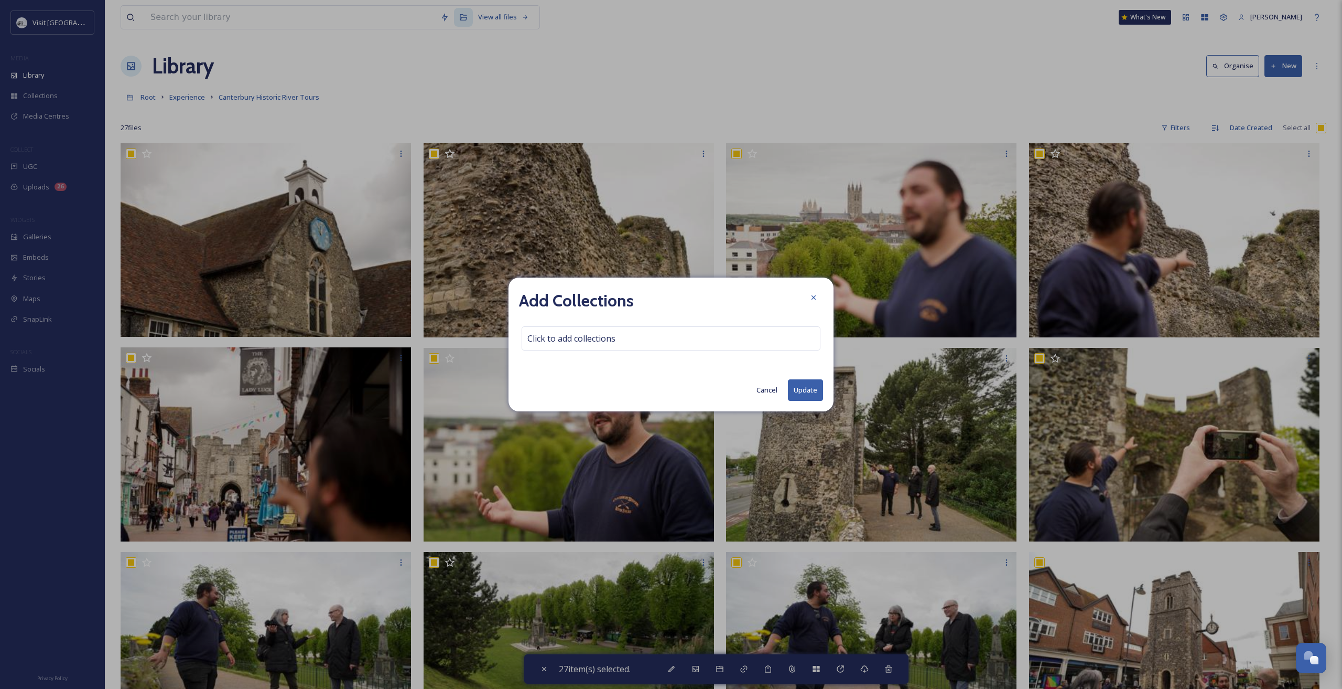
click at [666, 324] on div "Add Collections Click to add collections Cancel Update" at bounding box center [671, 344] width 325 height 134
click at [667, 338] on div "Click to add collections" at bounding box center [671, 338] width 299 height 24
click at [597, 340] on input at bounding box center [579, 338] width 115 height 23
click at [823, 298] on div "Add Collections Click to add collections Cancel Update" at bounding box center [671, 344] width 325 height 134
click at [820, 297] on div at bounding box center [813, 297] width 19 height 19
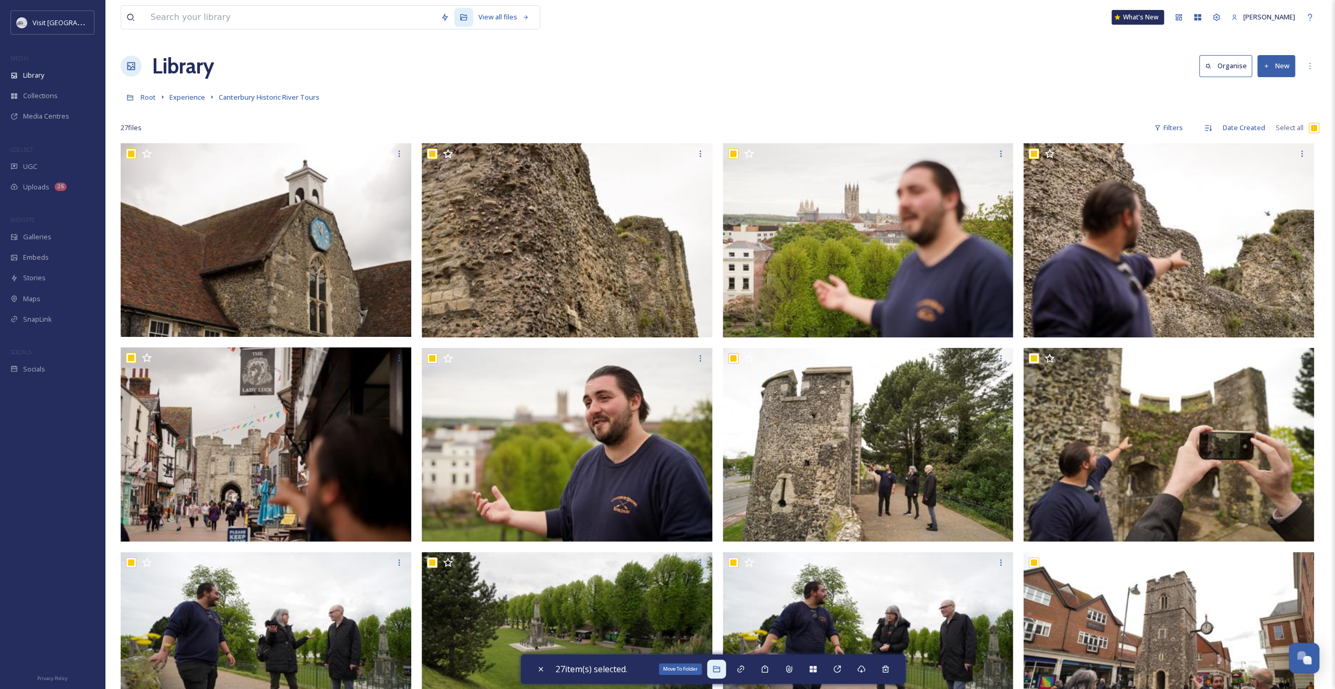
click at [726, 671] on div "Move To Folder" at bounding box center [716, 668] width 19 height 19
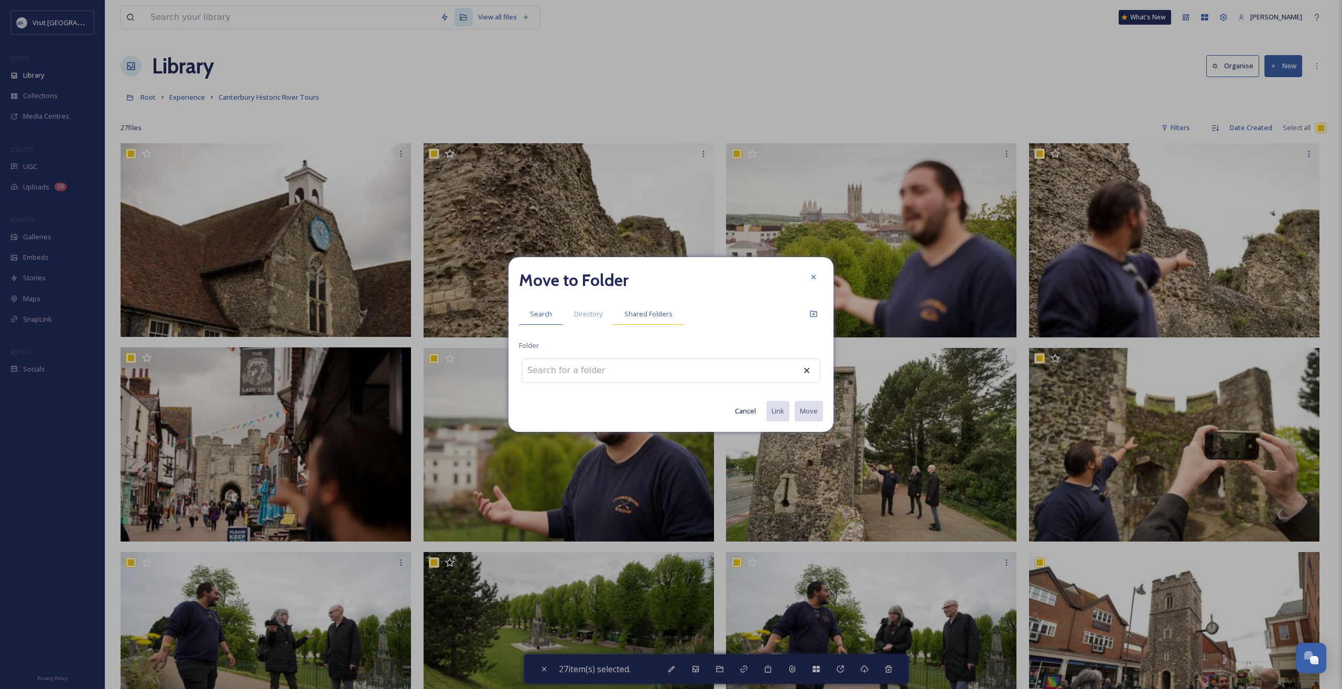
click at [645, 316] on span "Shared Folders" at bounding box center [649, 314] width 48 height 10
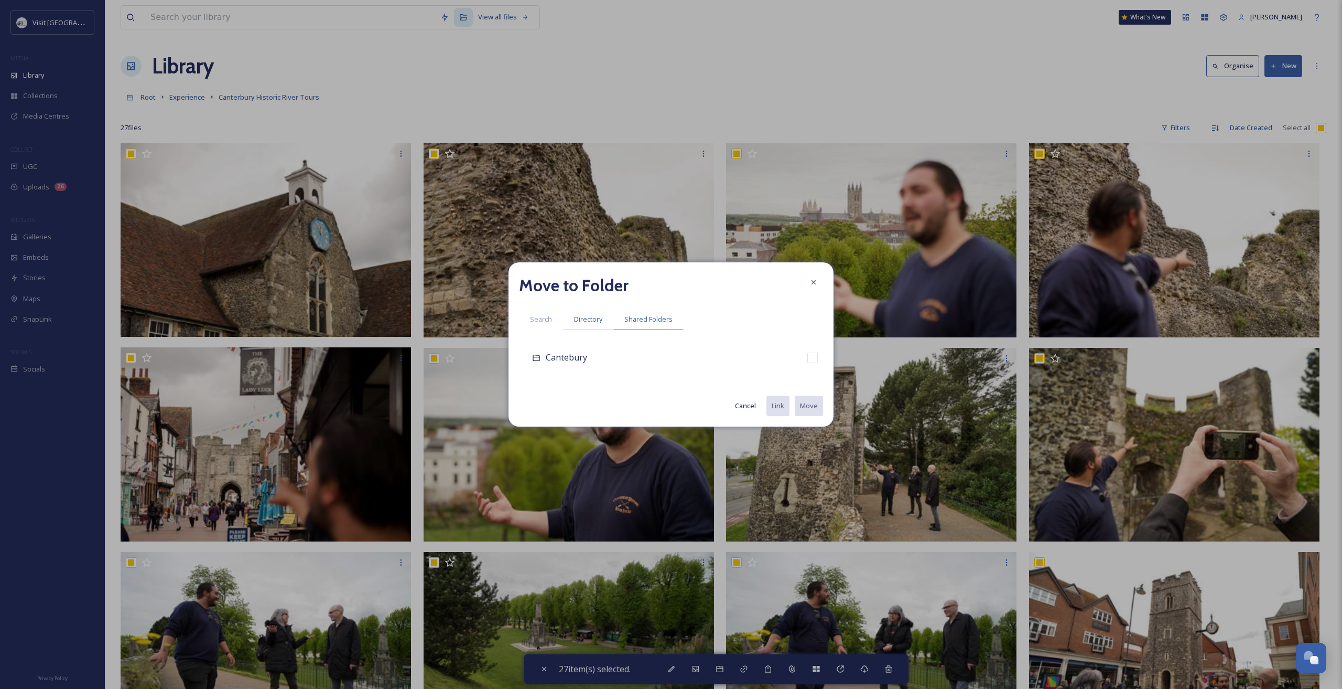
click at [584, 315] on span "Directory" at bounding box center [588, 319] width 28 height 10
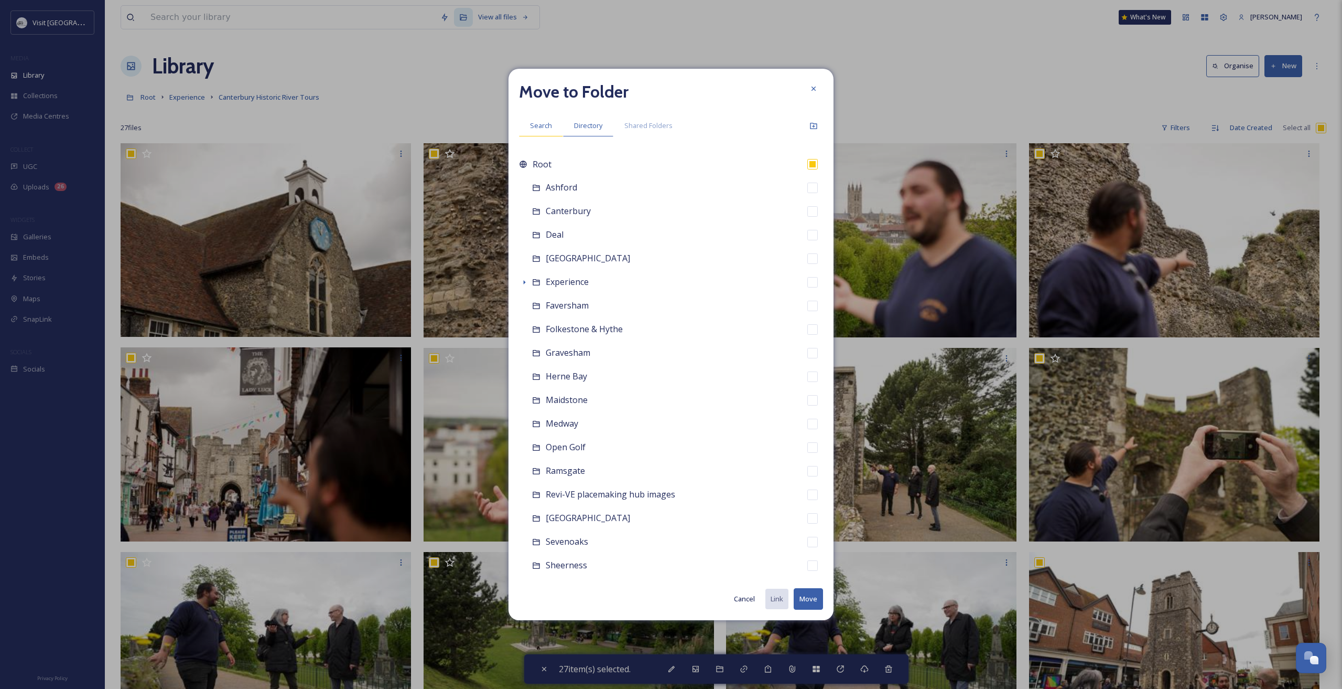
click at [548, 127] on span "Search" at bounding box center [541, 126] width 22 height 10
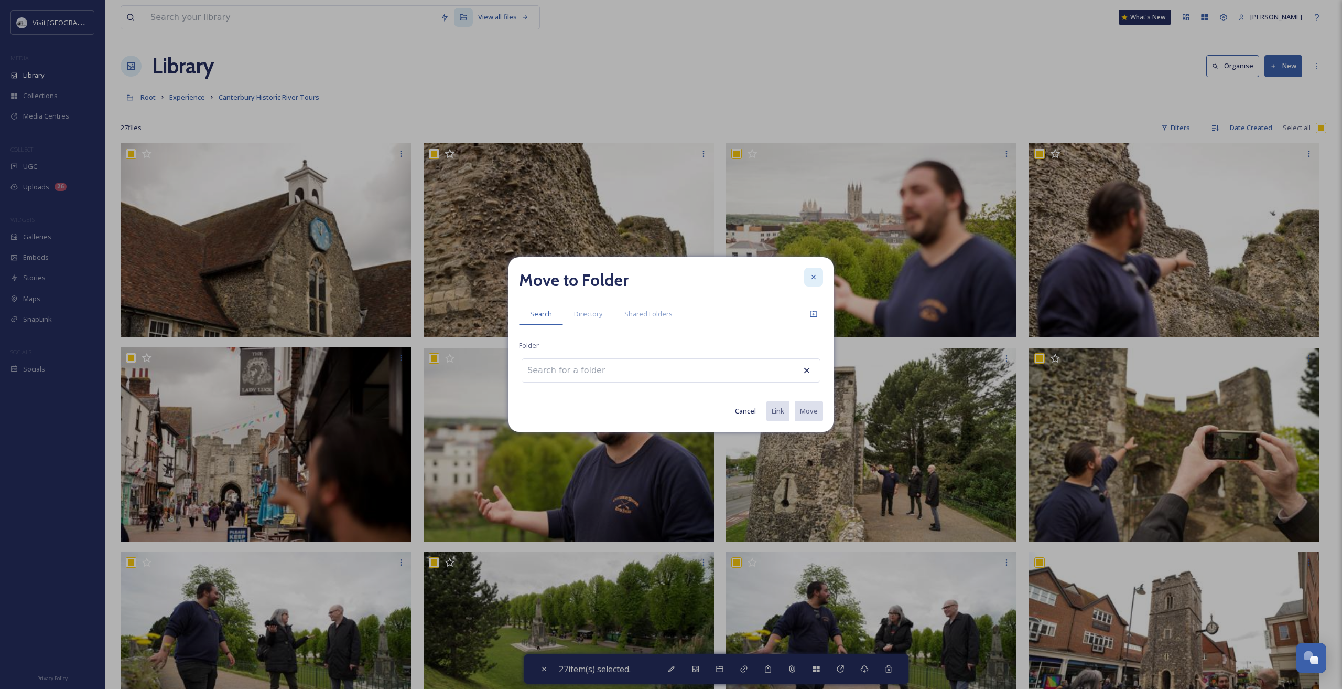
click at [816, 274] on icon at bounding box center [814, 277] width 8 height 8
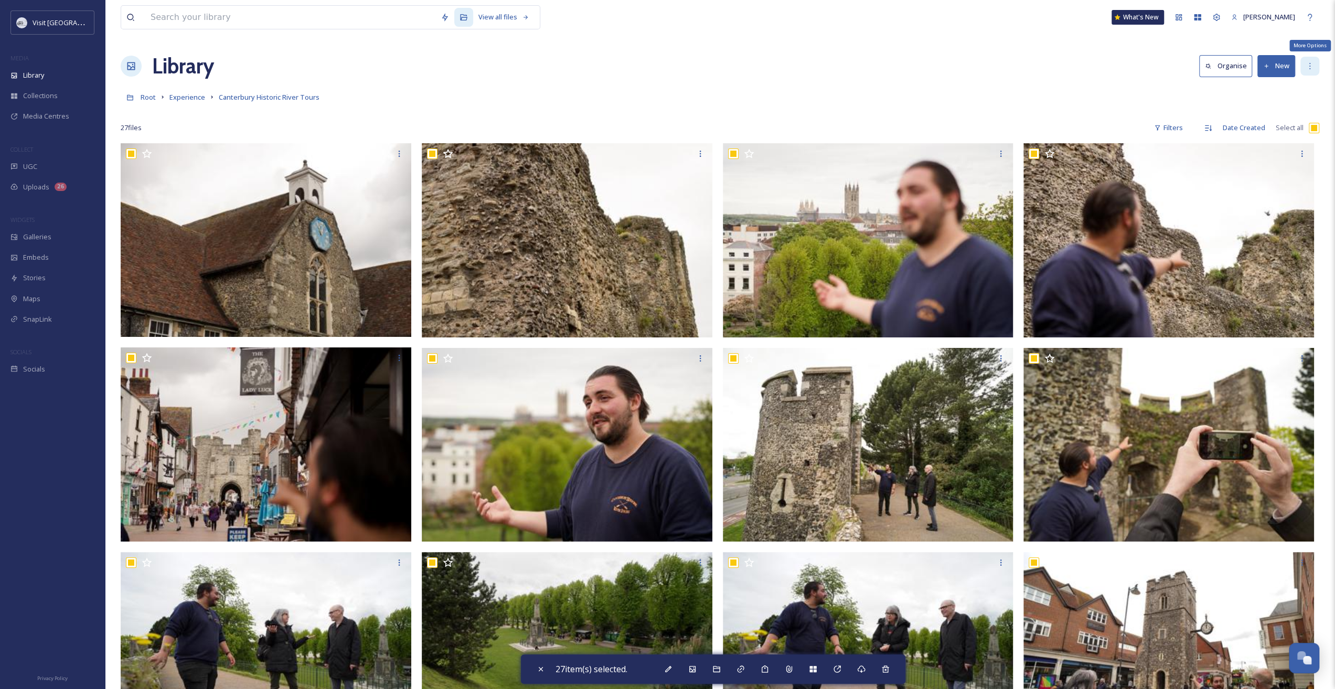
click at [1310, 70] on div "More Options" at bounding box center [1309, 66] width 19 height 19
click at [1087, 95] on div "Root Experience Canterbury Historic River Tours" at bounding box center [720, 97] width 1198 height 20
click at [1308, 65] on icon at bounding box center [1309, 66] width 8 height 8
click at [1267, 101] on div "Edit Folder" at bounding box center [1268, 109] width 102 height 20
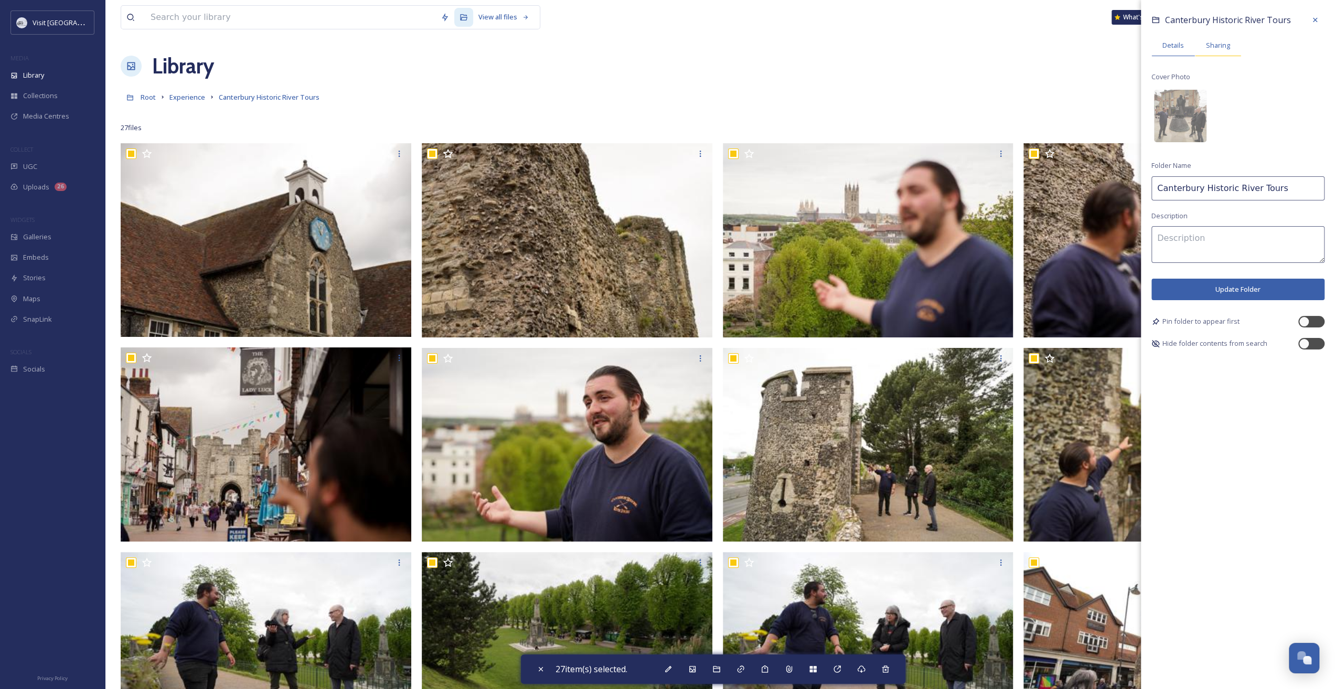
click at [1219, 49] on span "Sharing" at bounding box center [1218, 45] width 24 height 10
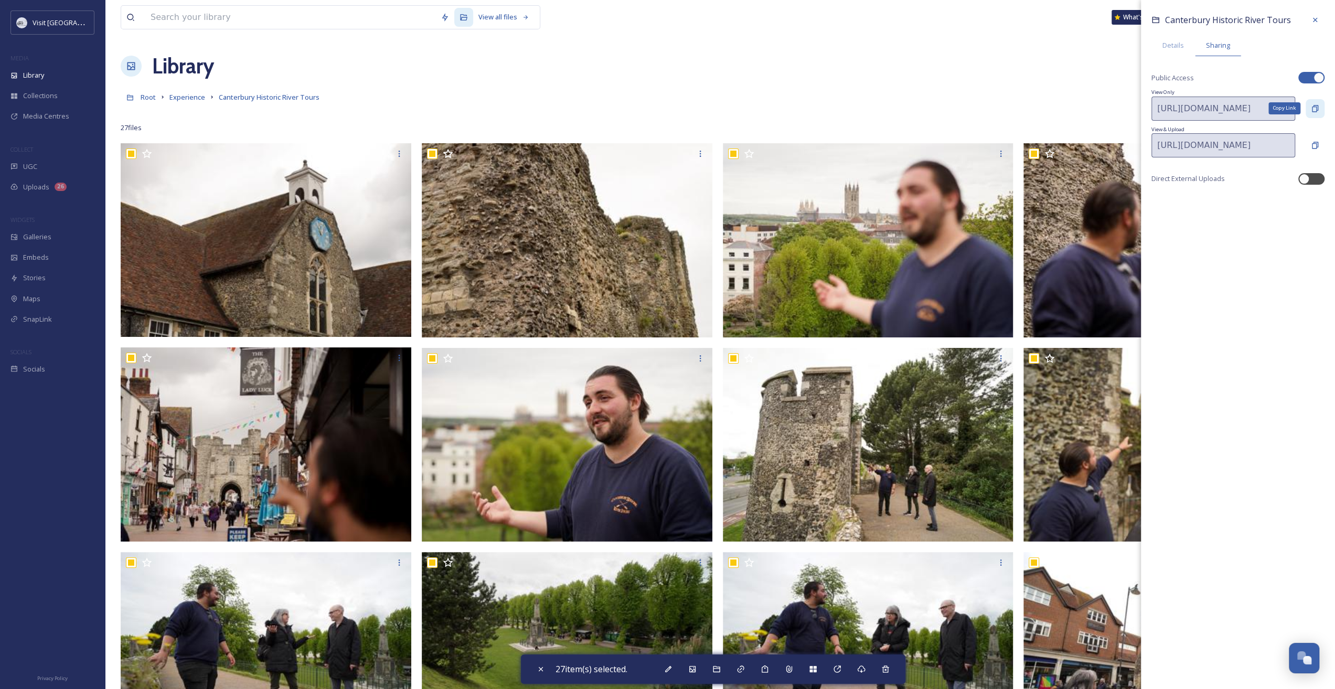
click at [1312, 109] on icon at bounding box center [1315, 108] width 6 height 7
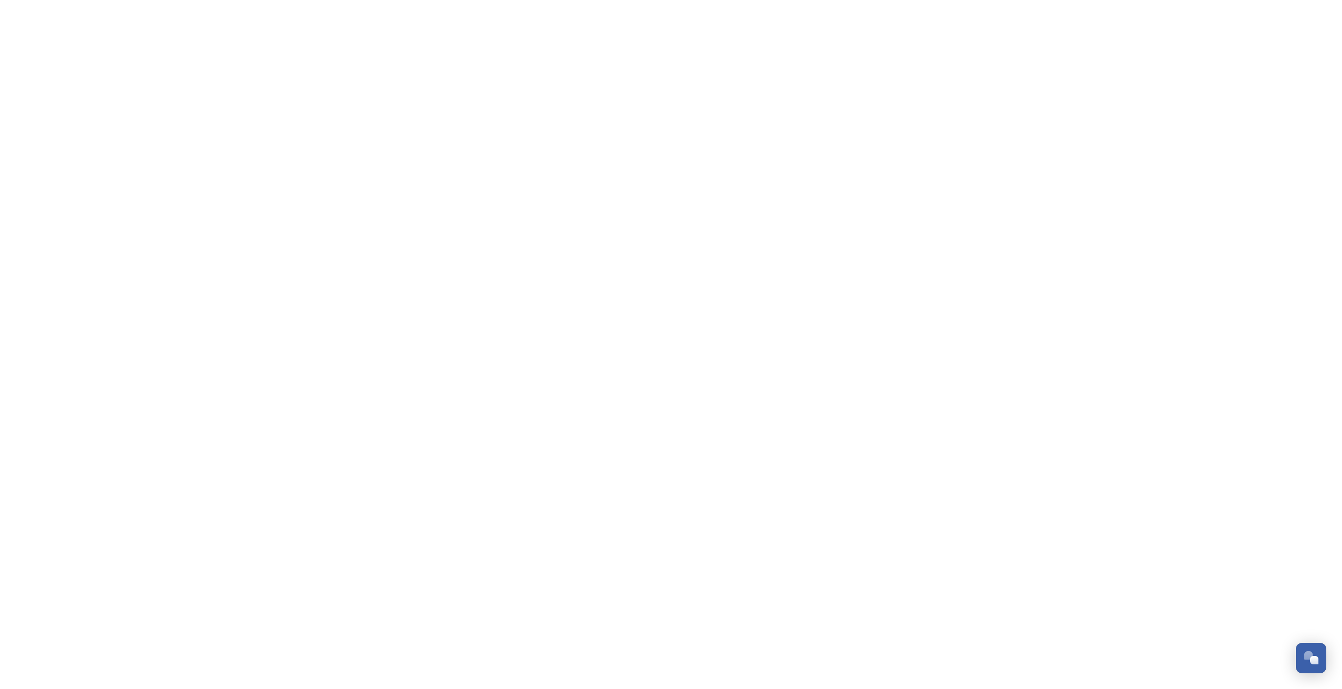
drag, startPoint x: 663, startPoint y: 168, endPoint x: 78, endPoint y: 317, distance: 603.9
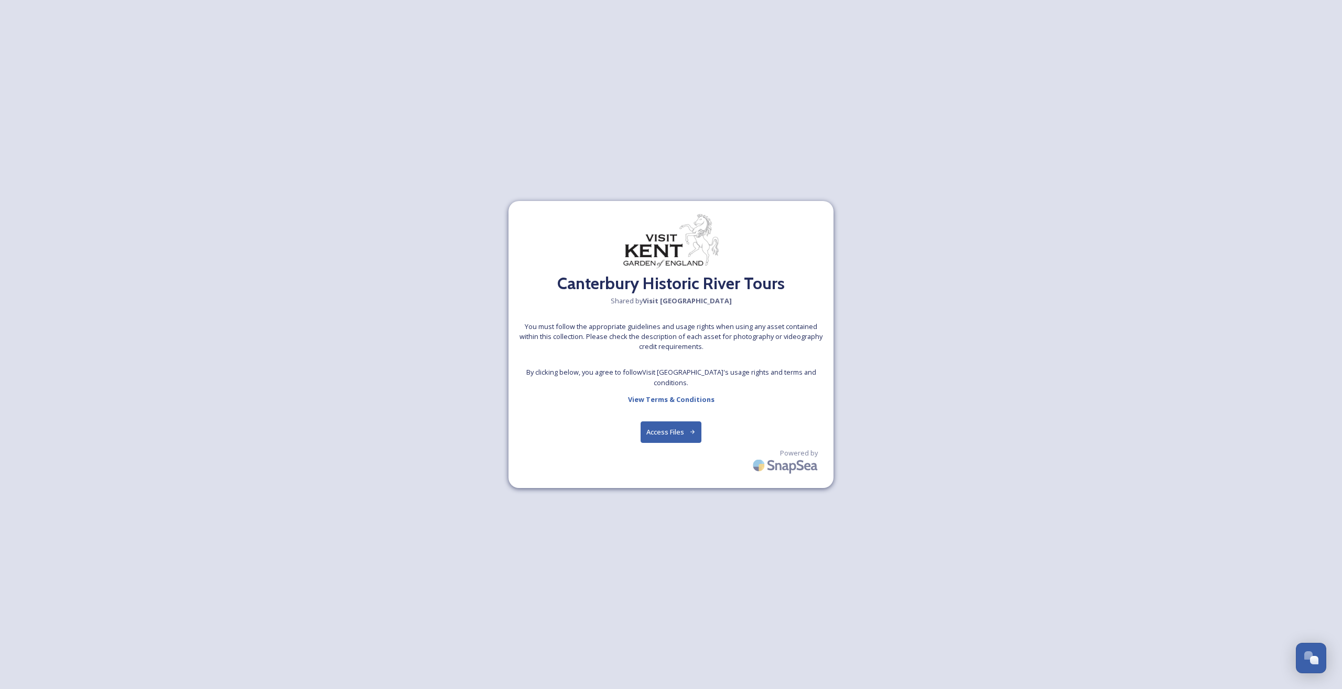
click at [680, 426] on button "Access Files" at bounding box center [671, 432] width 61 height 22
